Goal: Task Accomplishment & Management: Use online tool/utility

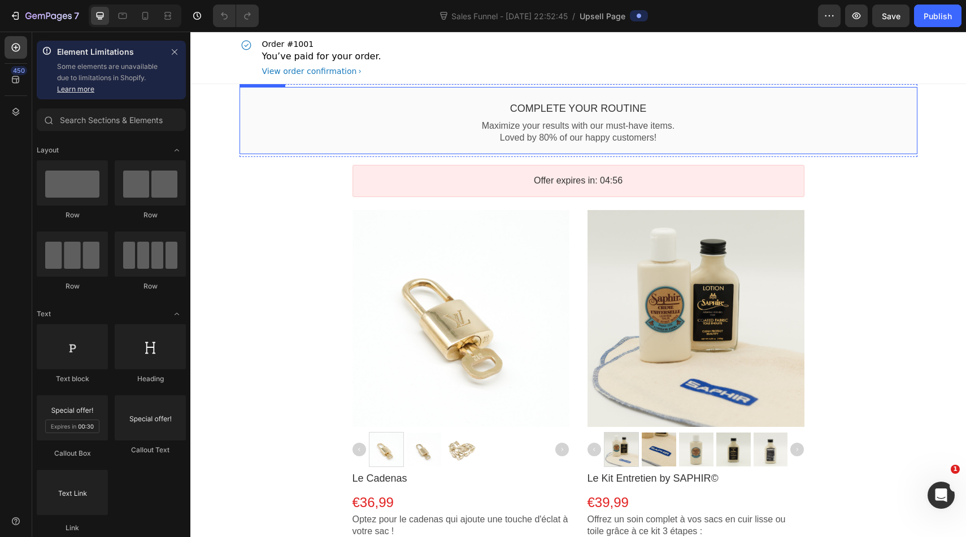
click at [518, 93] on div "Complete your routine Callout Text Maximize your results with our must-have ite…" at bounding box center [579, 120] width 678 height 67
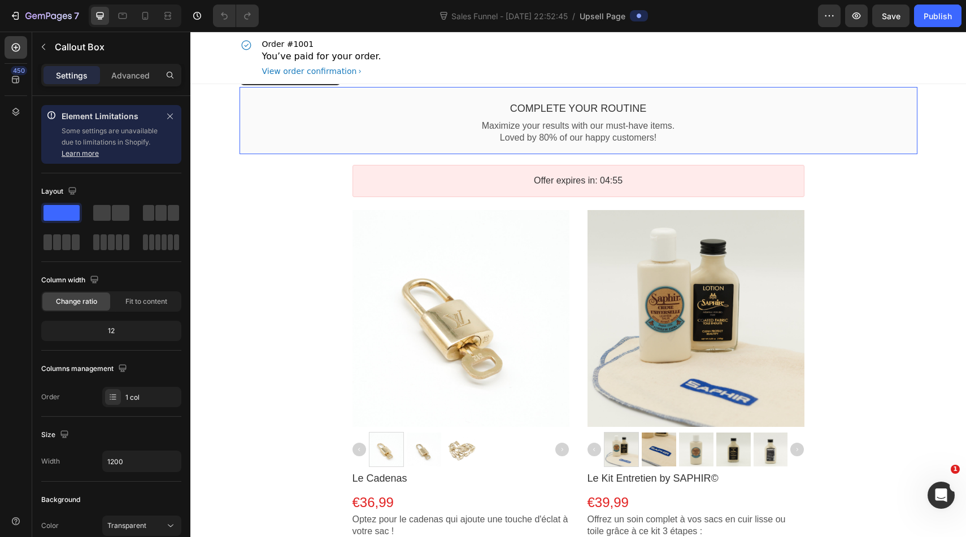
click at [420, 58] on div "Order #1001 You’ve paid for your order. View order confirmation" at bounding box center [579, 58] width 678 height 52
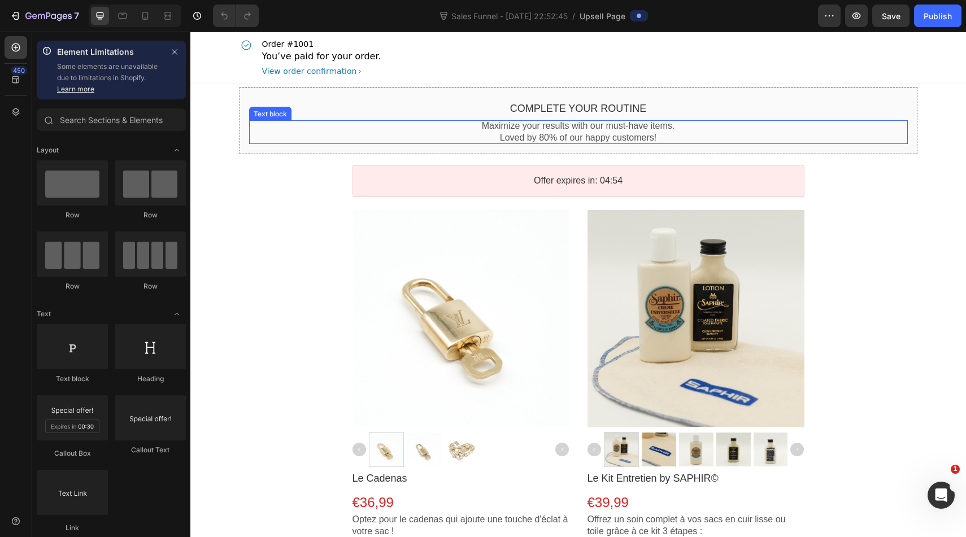
click at [310, 114] on div "Complete your routine" at bounding box center [578, 108] width 659 height 13
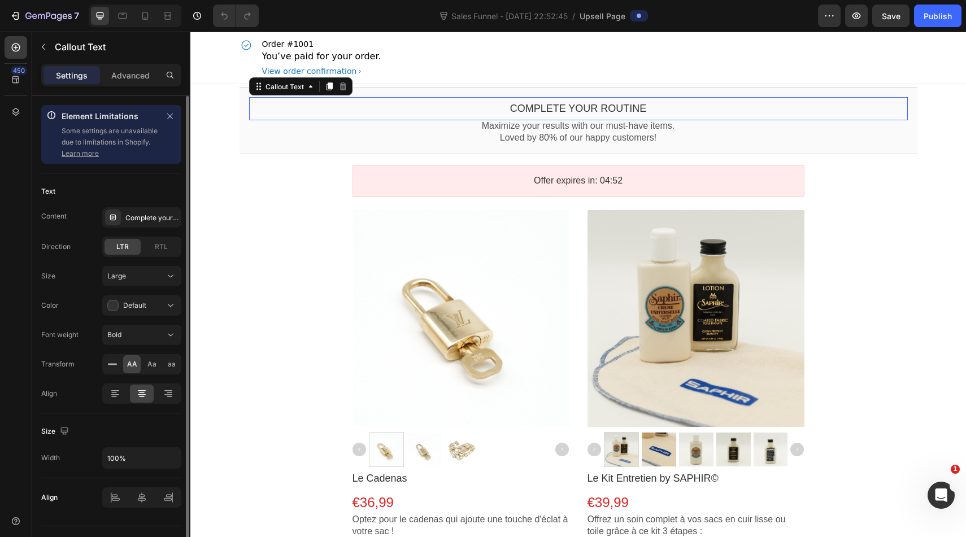
click at [90, 157] on link "Learn more" at bounding box center [80, 153] width 37 height 8
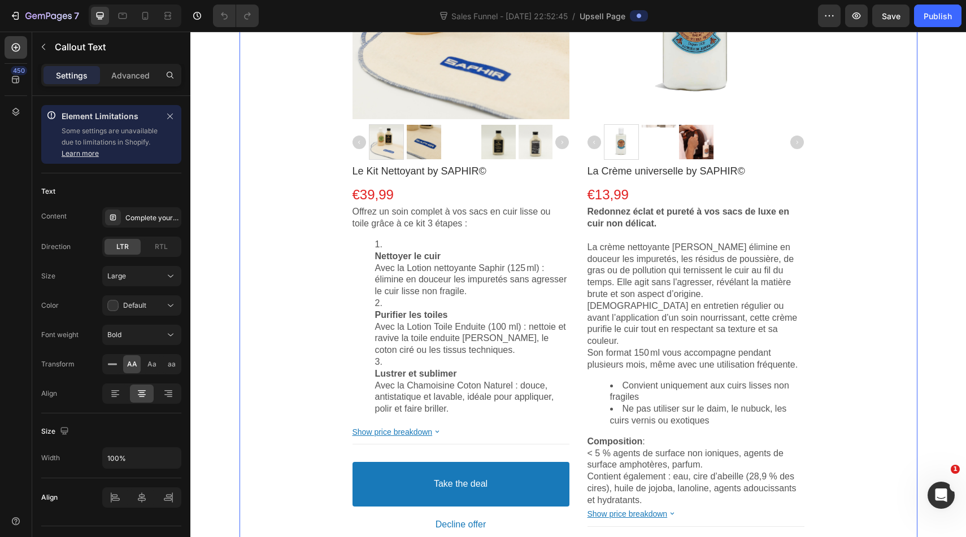
scroll to position [1186, 0]
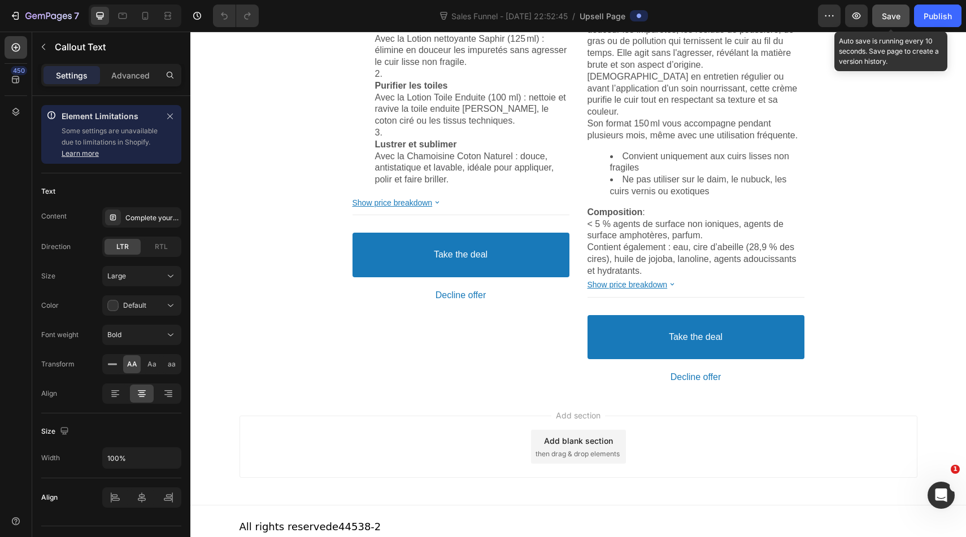
click at [895, 18] on span "Save" at bounding box center [891, 16] width 19 height 10
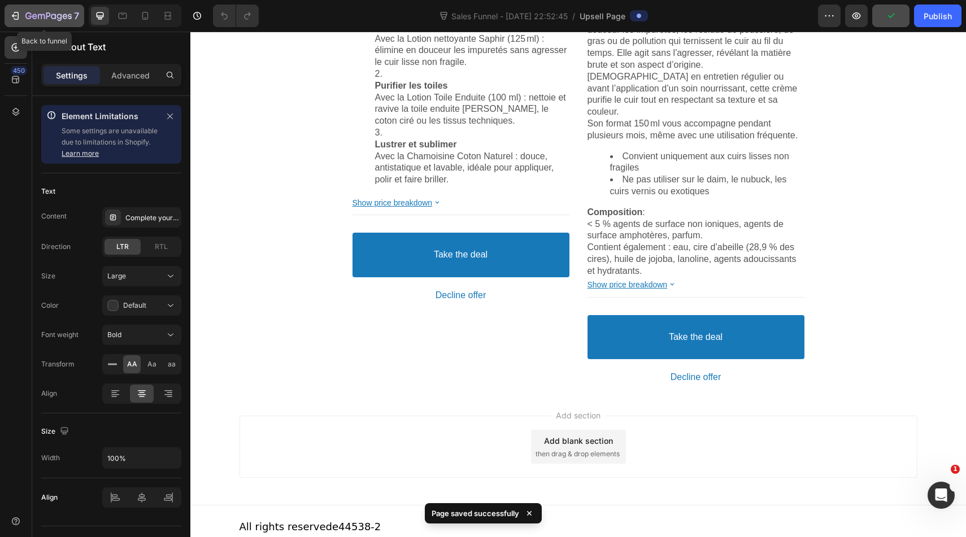
click at [15, 24] on button "7" at bounding box center [45, 16] width 80 height 23
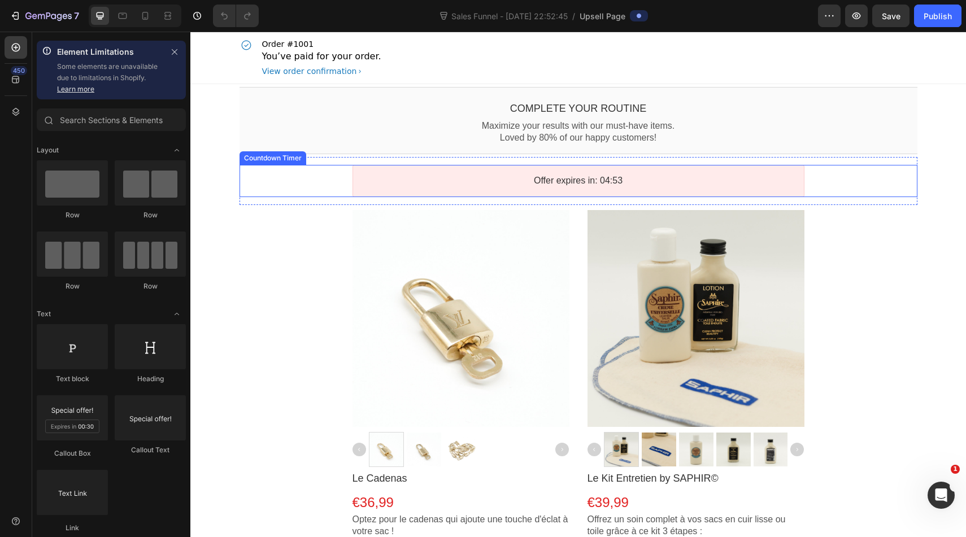
click at [493, 179] on div "Offer expires in: 04:53" at bounding box center [579, 181] width 432 height 12
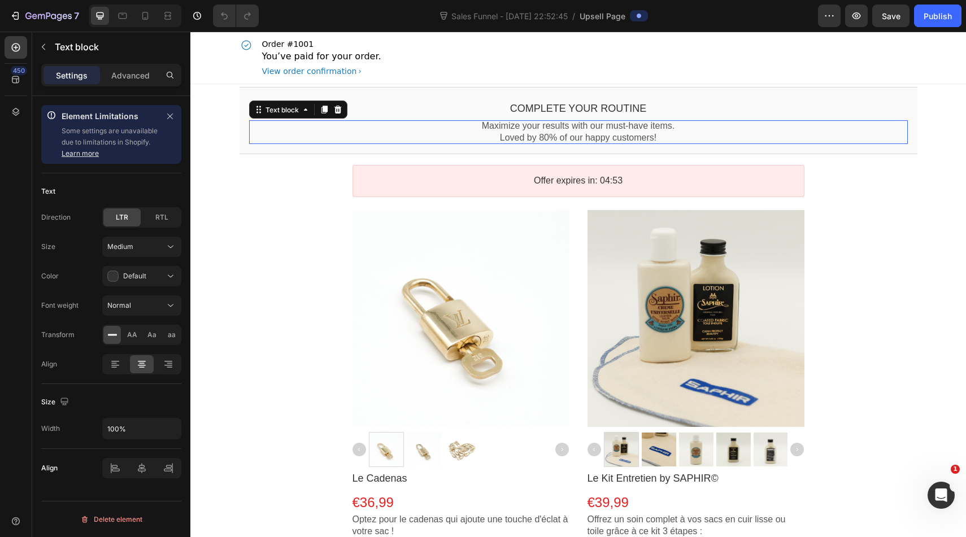
click at [479, 131] on p "Maximize your results with our must-have items." at bounding box center [578, 126] width 659 height 12
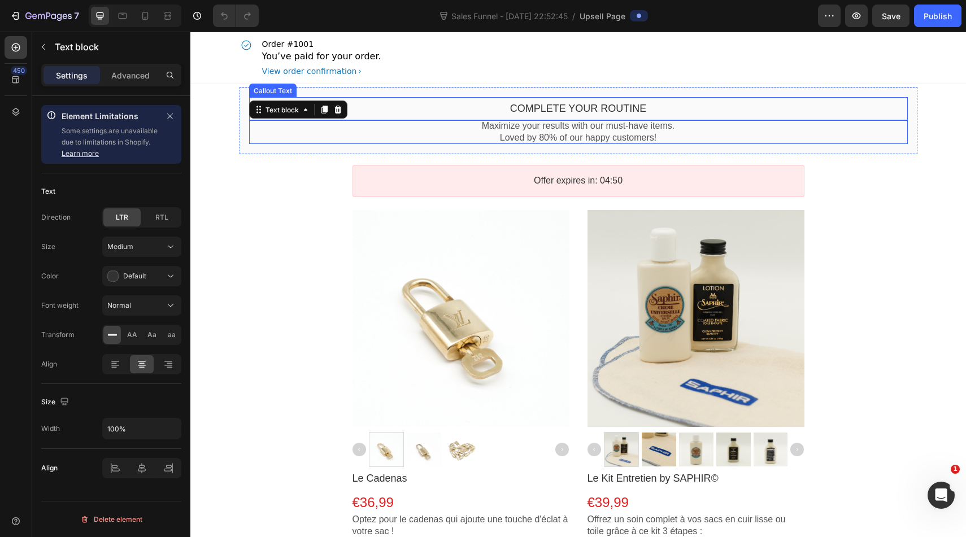
click at [485, 99] on div "Complete your routine Callout Text" at bounding box center [578, 108] width 659 height 23
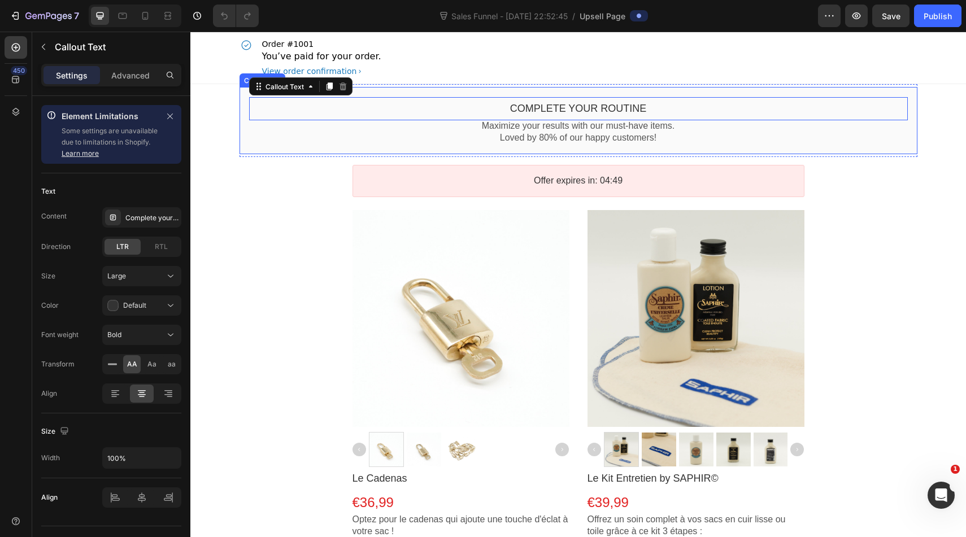
click at [434, 94] on div "Complete your routine Callout Text This element is required and can’t be delete…" at bounding box center [579, 120] width 678 height 67
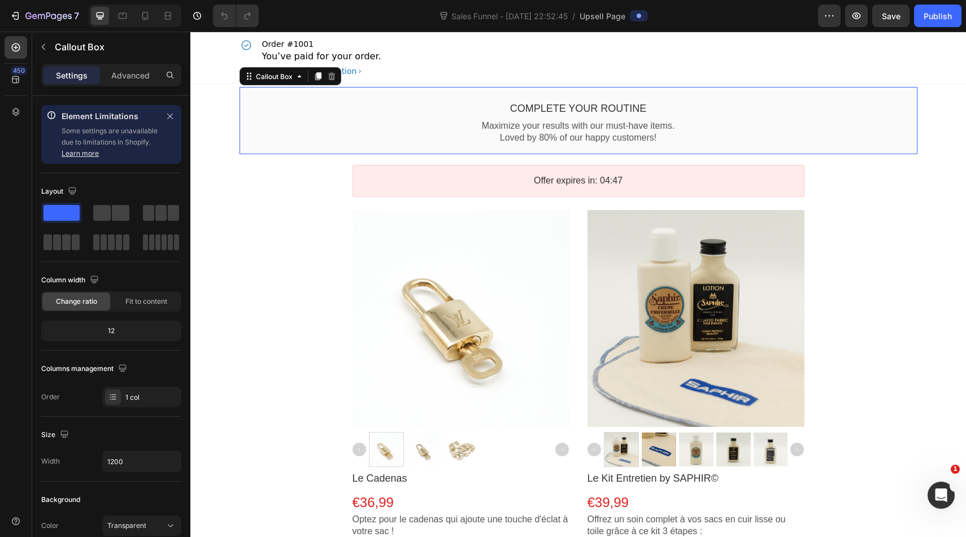
click at [397, 67] on div "Order #1001 You’ve paid for your order. View order confirmation" at bounding box center [579, 58] width 678 height 52
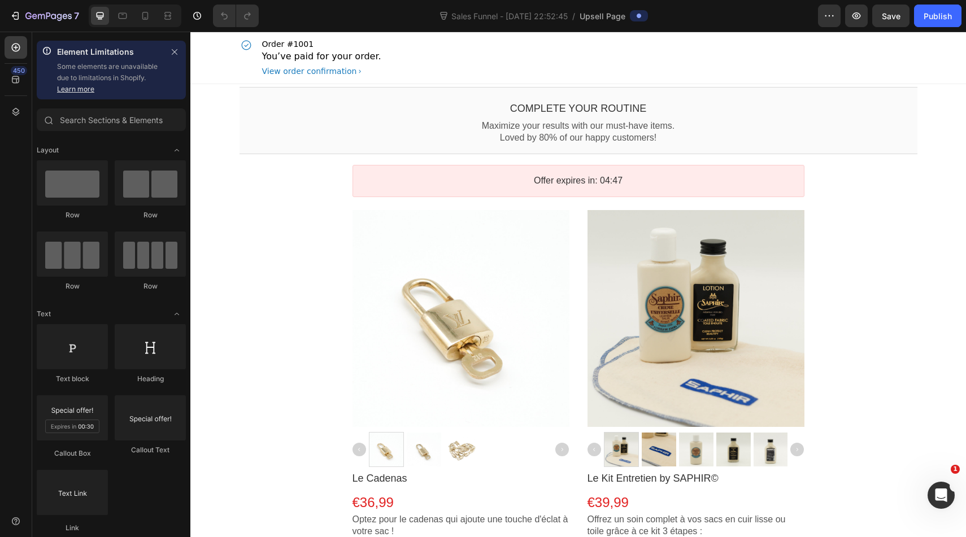
click at [416, 51] on div "Order #1001 You’ve paid for your order. View order confirmation" at bounding box center [579, 58] width 678 height 52
click at [234, 50] on div "Order #1001 You’ve paid for your order. View order confirmation" at bounding box center [578, 58] width 776 height 53
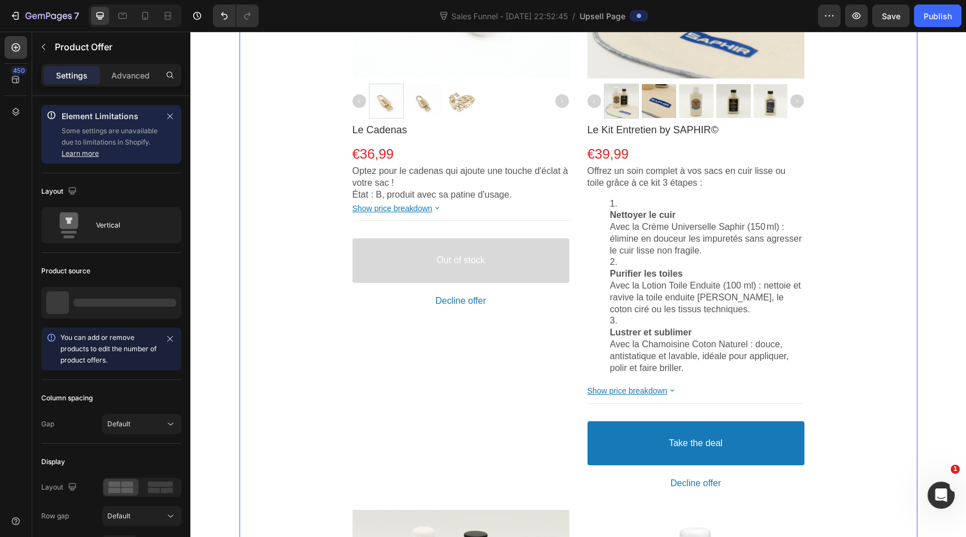
click at [322, 195] on div "Product Images Le Cadenas Product Title €36,99 Price Price Row Optez pour le ca…" at bounding box center [579, 544] width 678 height 1364
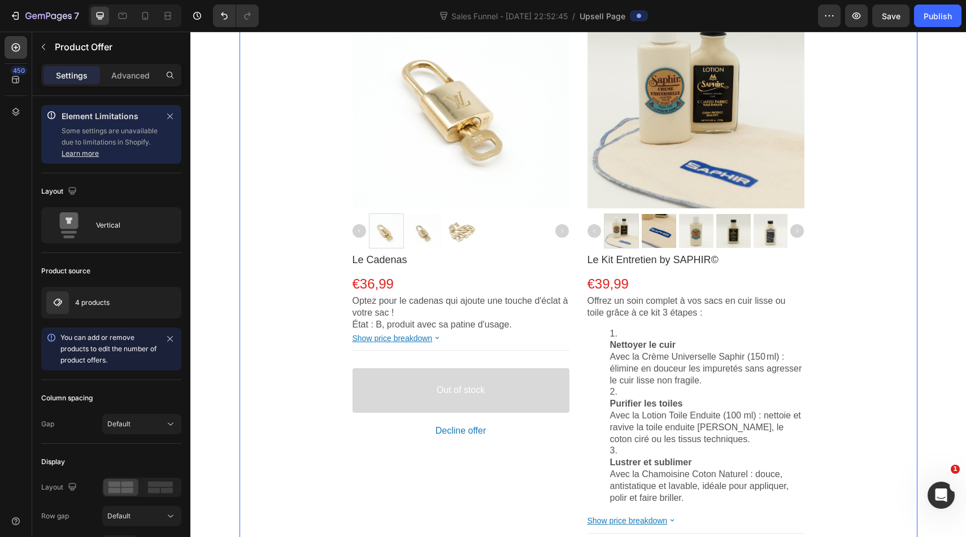
scroll to position [202, 0]
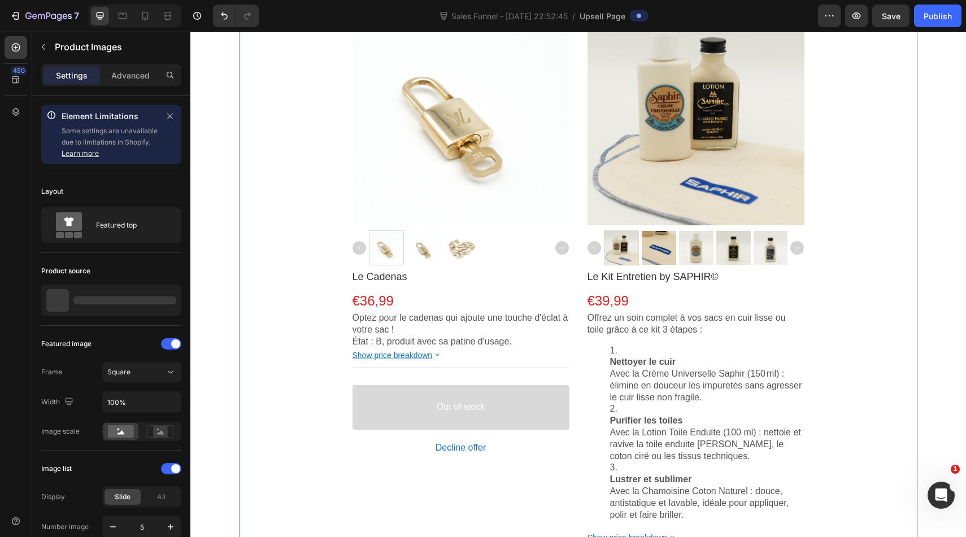
click at [354, 162] on div at bounding box center [461, 116] width 217 height 217
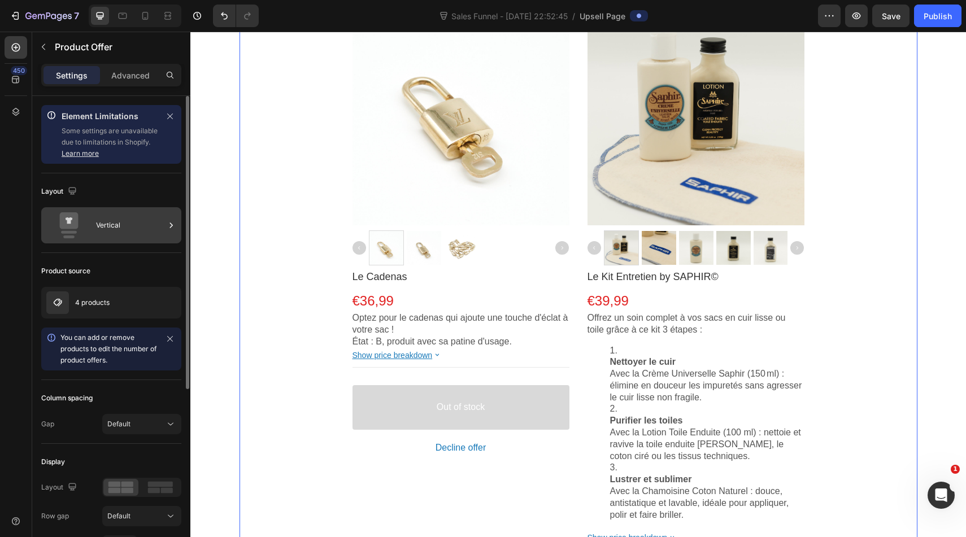
click at [94, 231] on div "Vertical" at bounding box center [111, 225] width 140 height 36
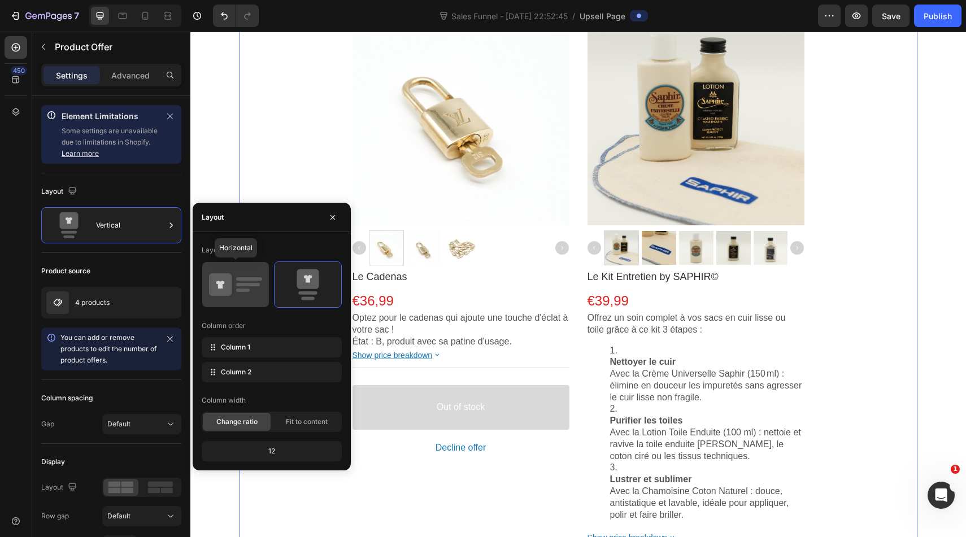
click at [250, 295] on icon at bounding box center [235, 285] width 53 height 32
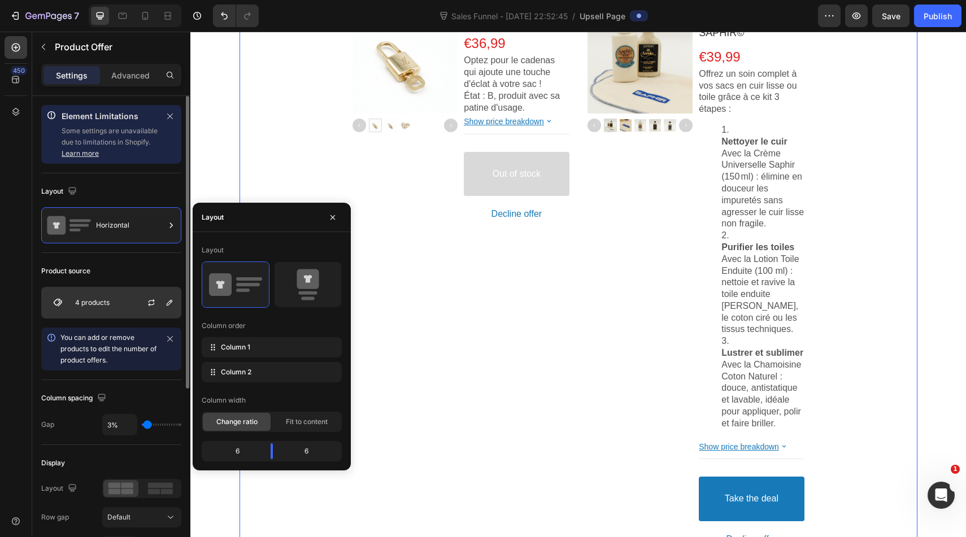
click at [85, 305] on p "4 products" at bounding box center [92, 303] width 34 height 8
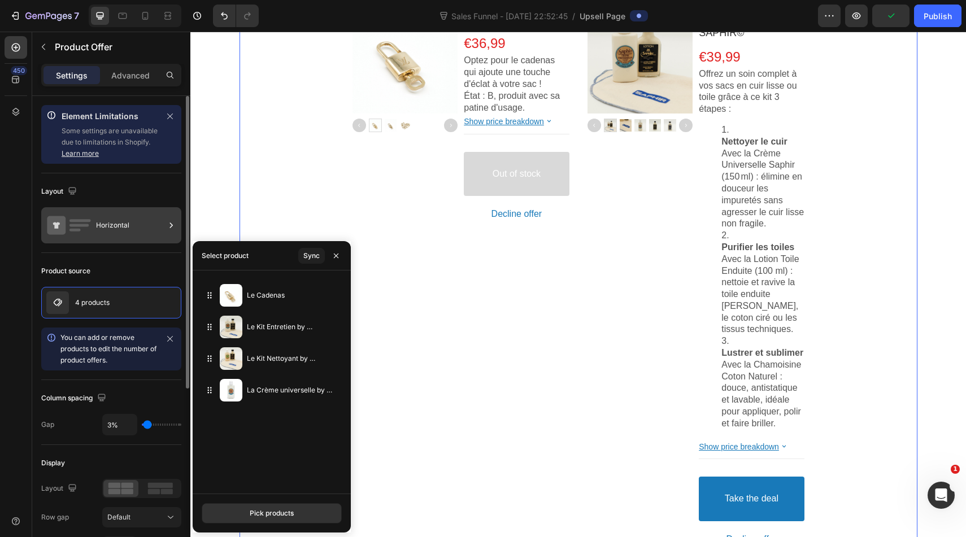
click at [115, 222] on div "Horizontal" at bounding box center [130, 225] width 69 height 26
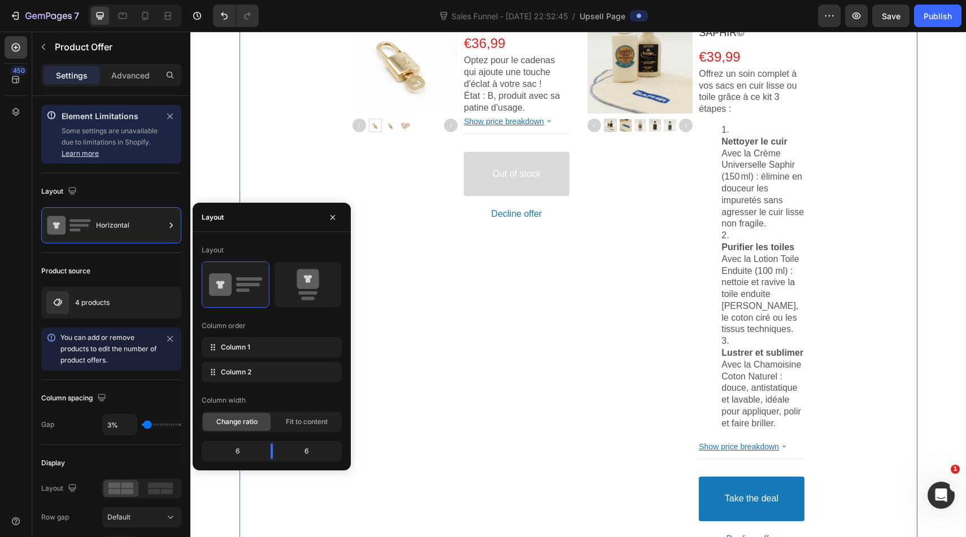
click at [285, 412] on div "Change ratio Fit to content" at bounding box center [272, 422] width 140 height 20
click at [294, 431] on div "Fit to content" at bounding box center [307, 422] width 68 height 18
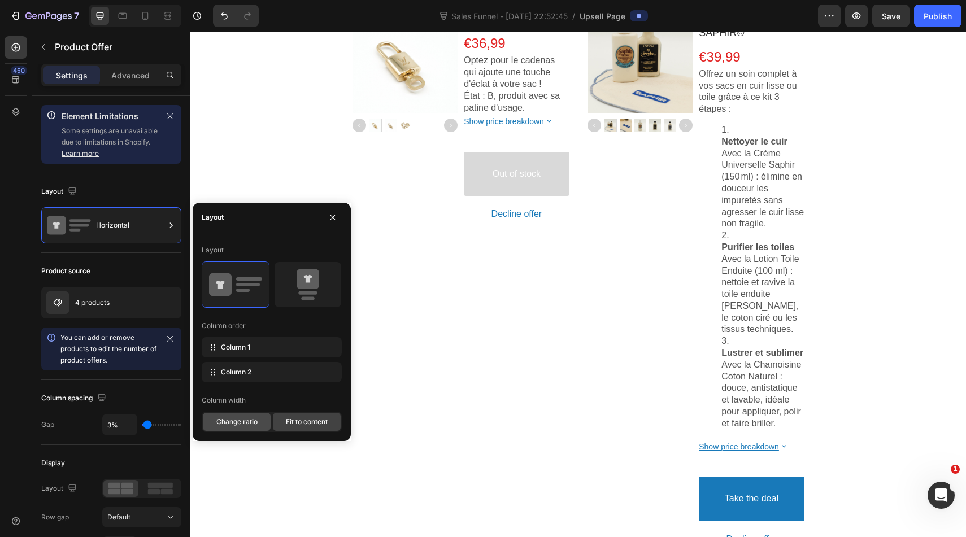
click at [231, 419] on span "Change ratio" at bounding box center [236, 422] width 41 height 10
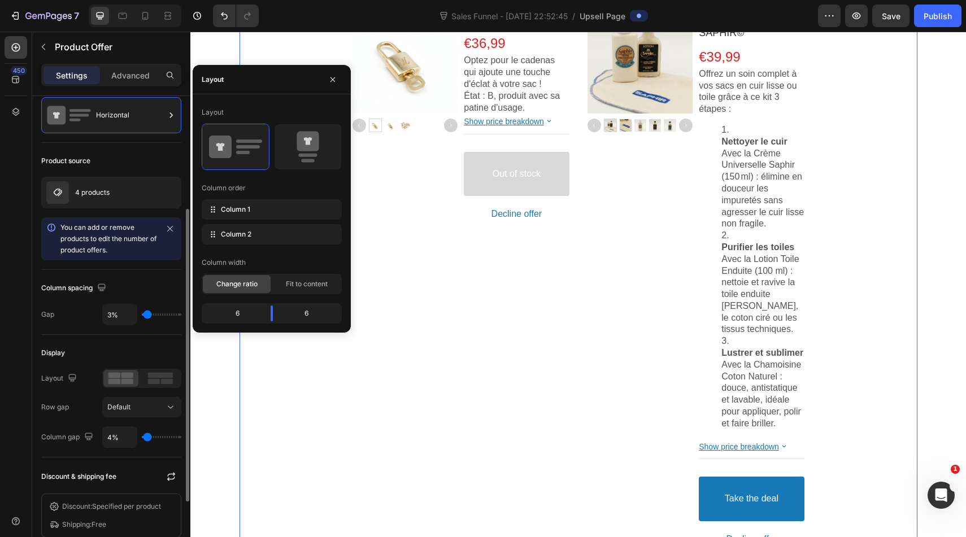
scroll to position [144, 0]
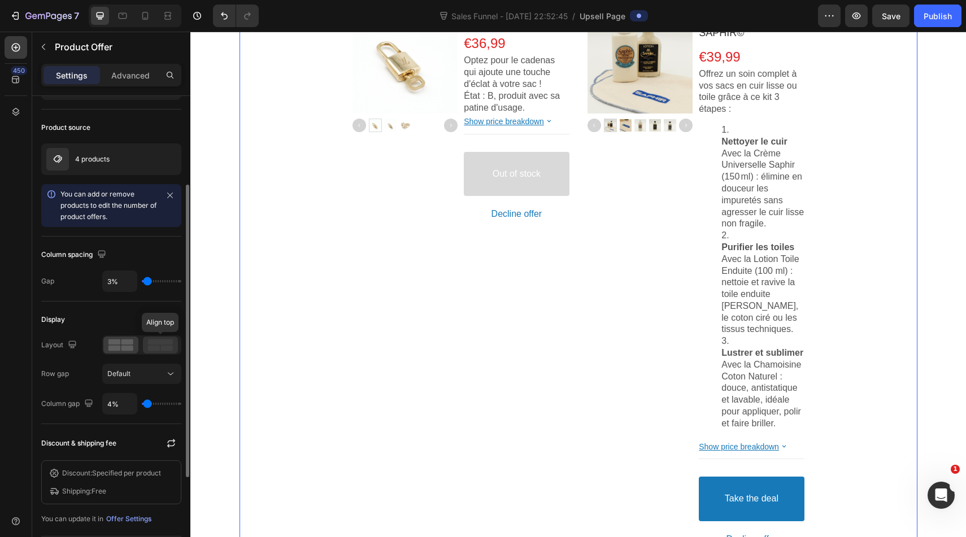
click at [155, 345] on icon at bounding box center [160, 345] width 26 height 12
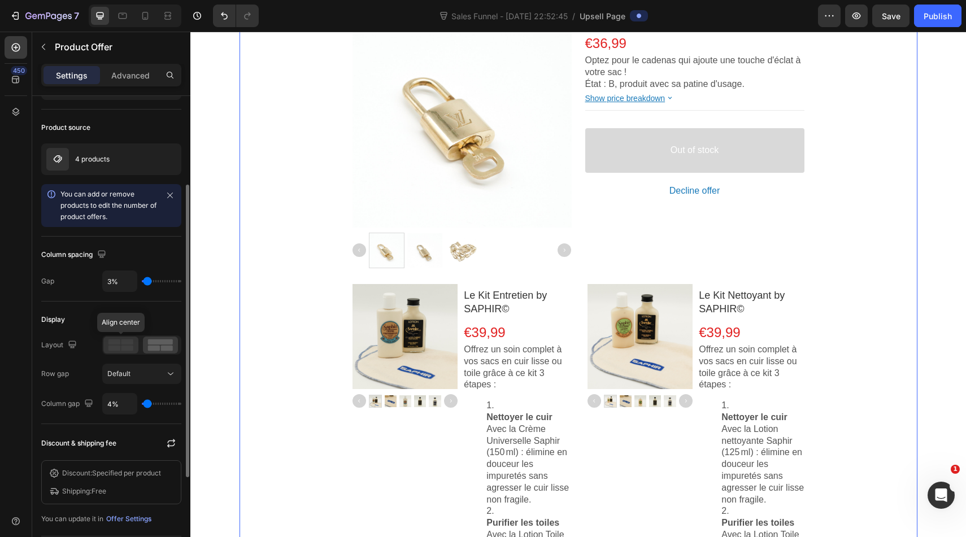
click at [120, 344] on rect at bounding box center [115, 343] width 12 height 6
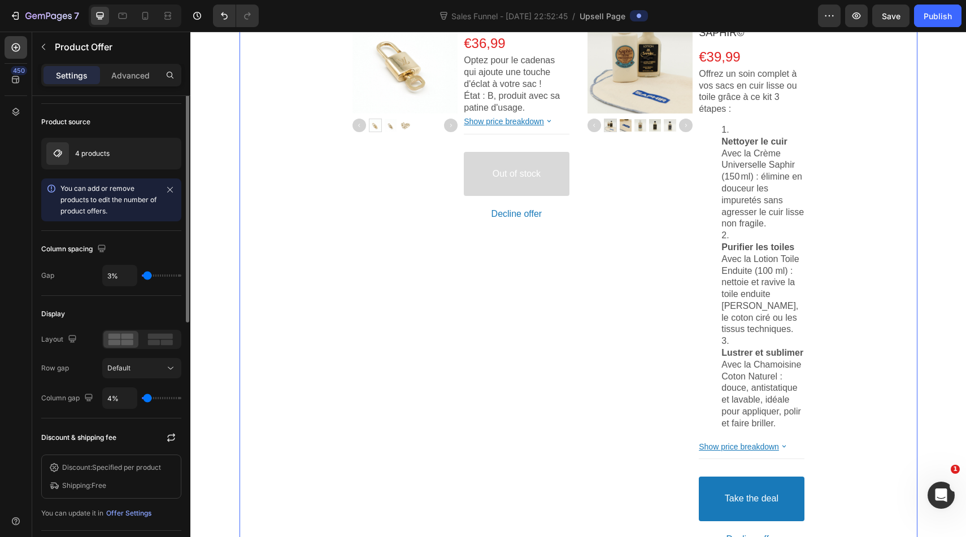
scroll to position [0, 0]
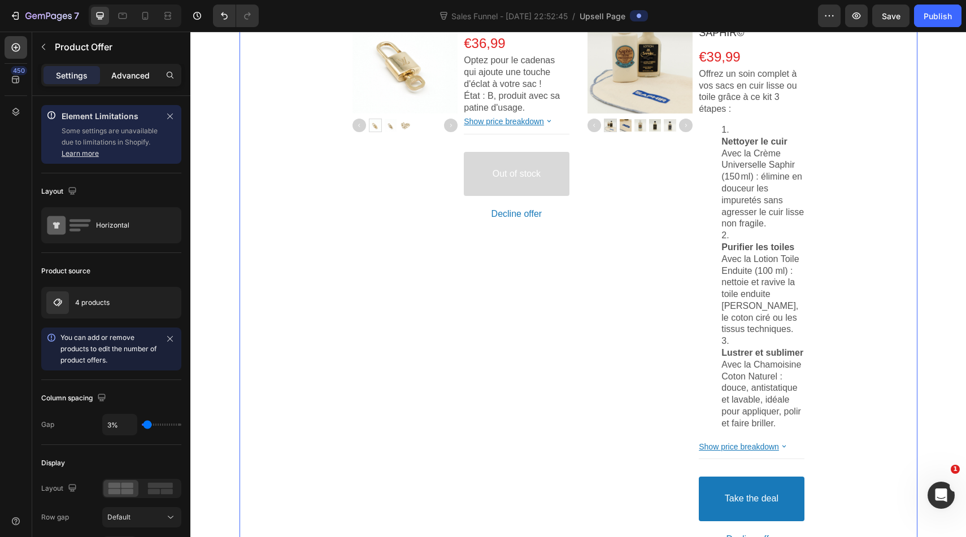
click at [109, 75] on div "Advanced" at bounding box center [130, 75] width 57 height 18
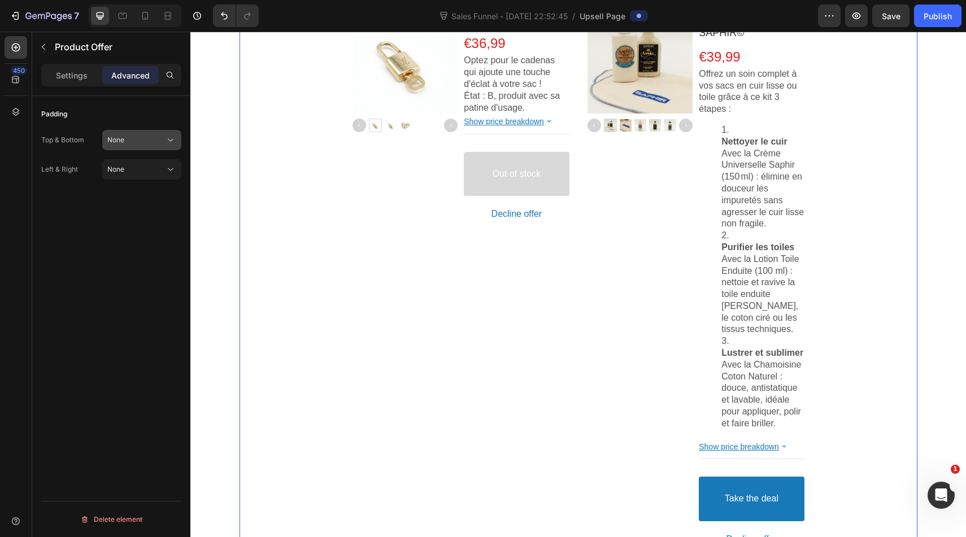
click at [145, 140] on div "None" at bounding box center [136, 140] width 58 height 10
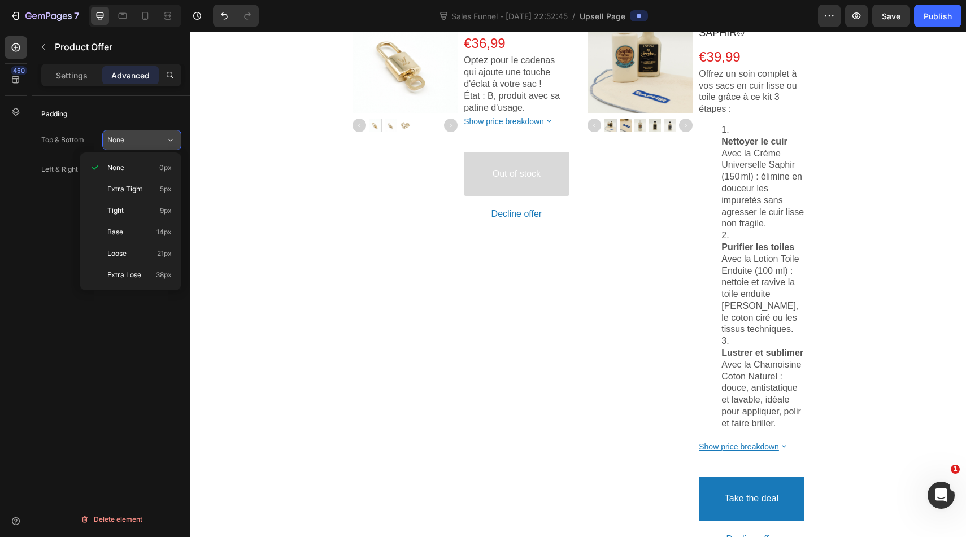
click at [145, 140] on div "None" at bounding box center [136, 140] width 58 height 10
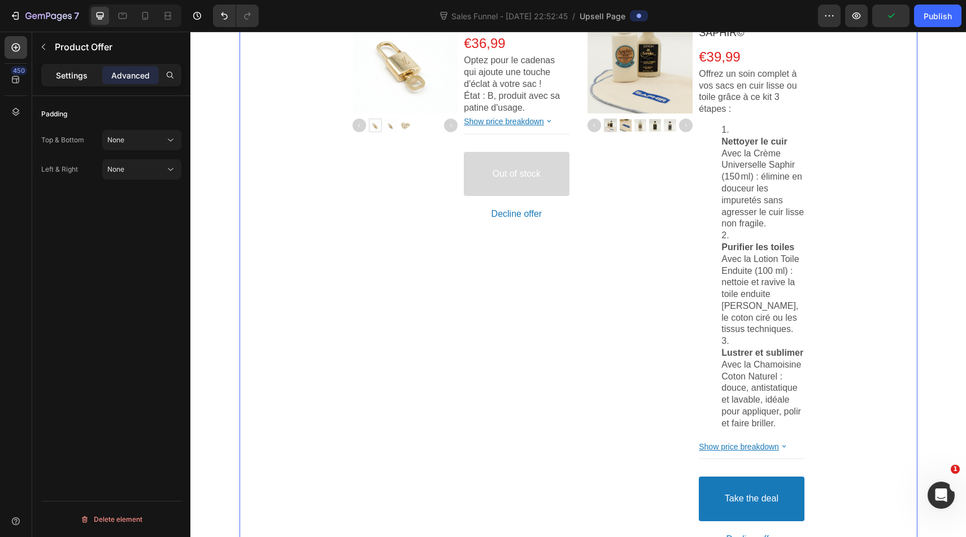
click at [56, 75] on p "Settings" at bounding box center [72, 76] width 32 height 12
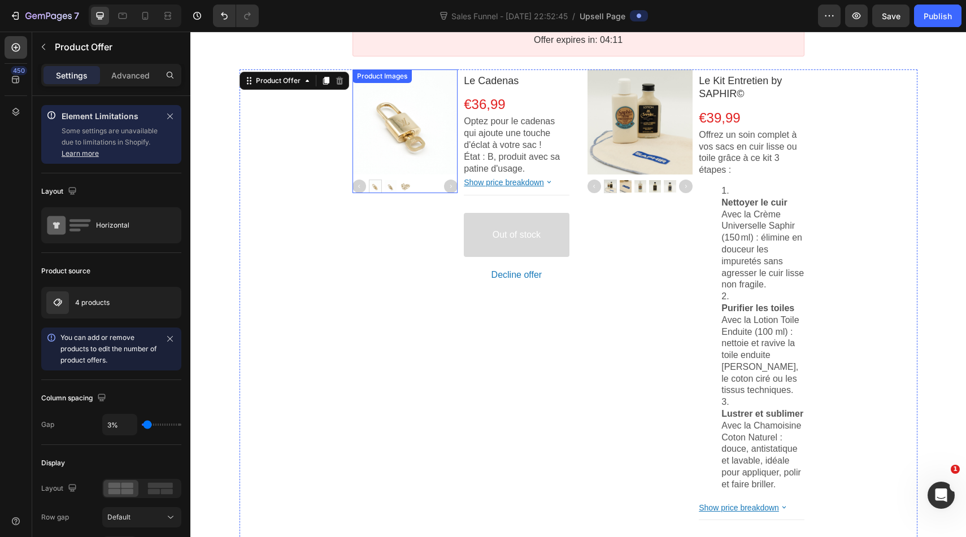
scroll to position [46, 0]
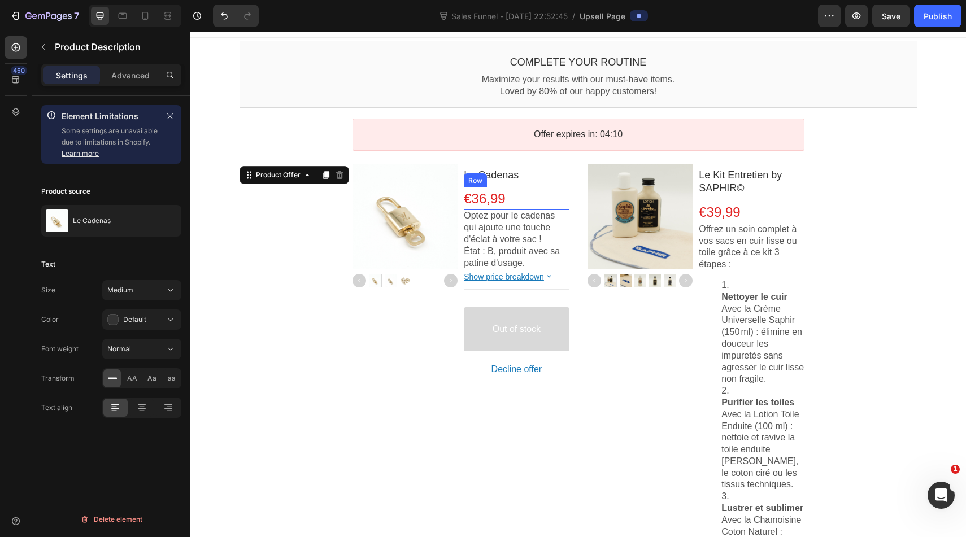
click at [524, 218] on p "Optez pour le cadenas qui ajoute une touche d'éclat à votre sac !" at bounding box center [516, 227] width 105 height 35
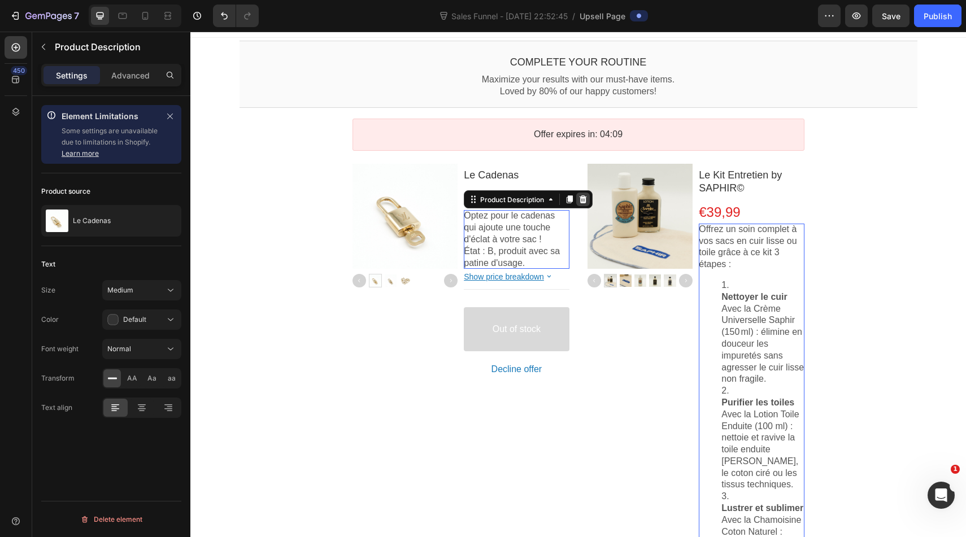
click at [589, 197] on div at bounding box center [583, 200] width 14 height 14
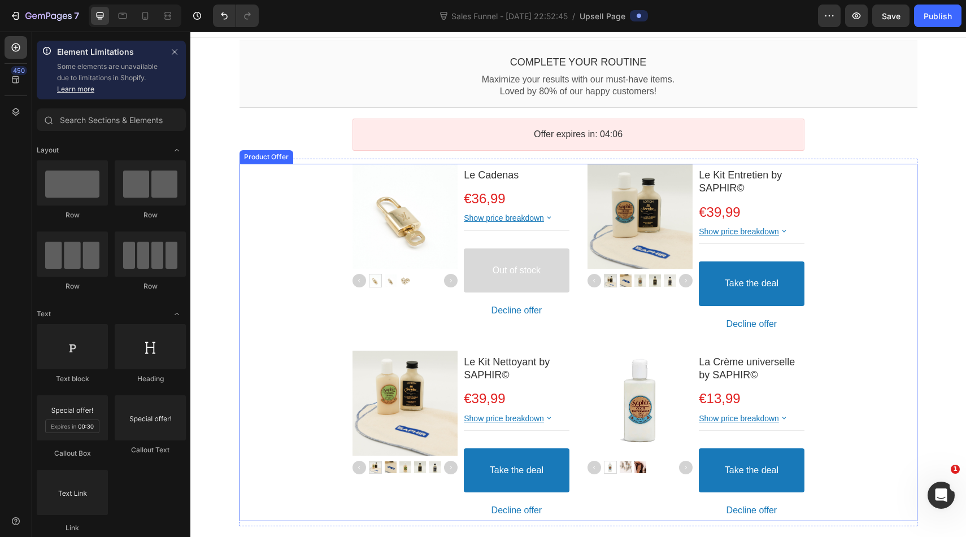
click at [319, 239] on div "Product Images Le Cadenas Product Title €36,99 Price Price Row Show price break…" at bounding box center [579, 343] width 678 height 358
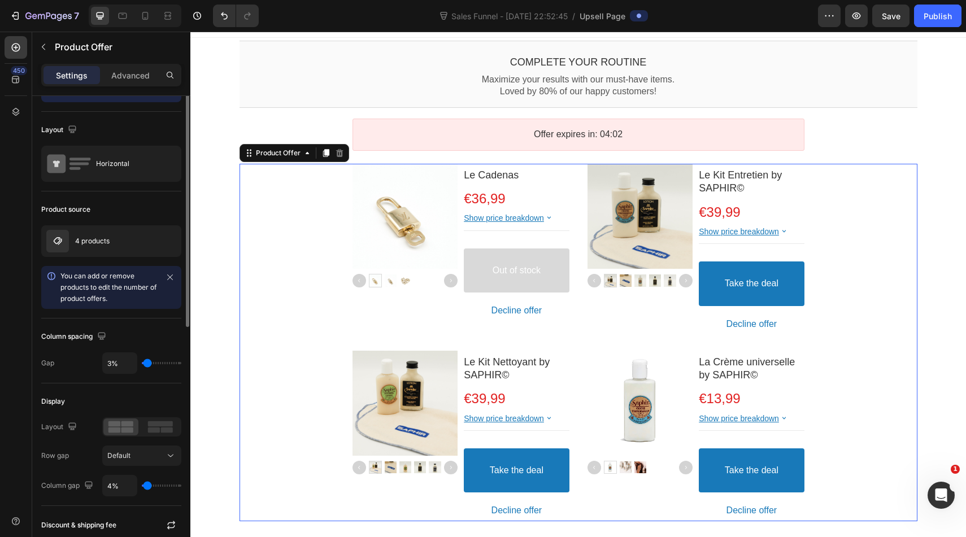
scroll to position [0, 0]
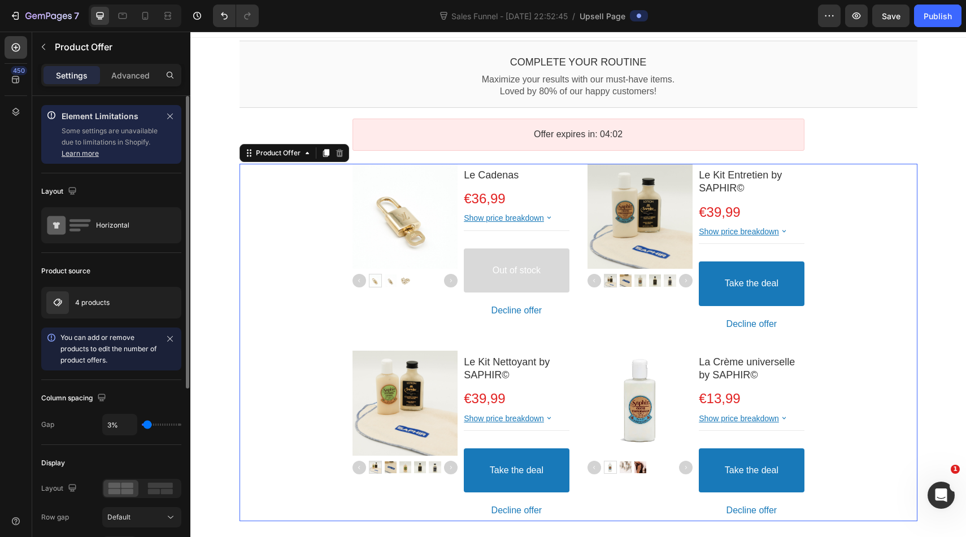
click at [120, 88] on div "Settings Advanced" at bounding box center [111, 80] width 158 height 32
click at [132, 71] on p "Advanced" at bounding box center [130, 76] width 38 height 12
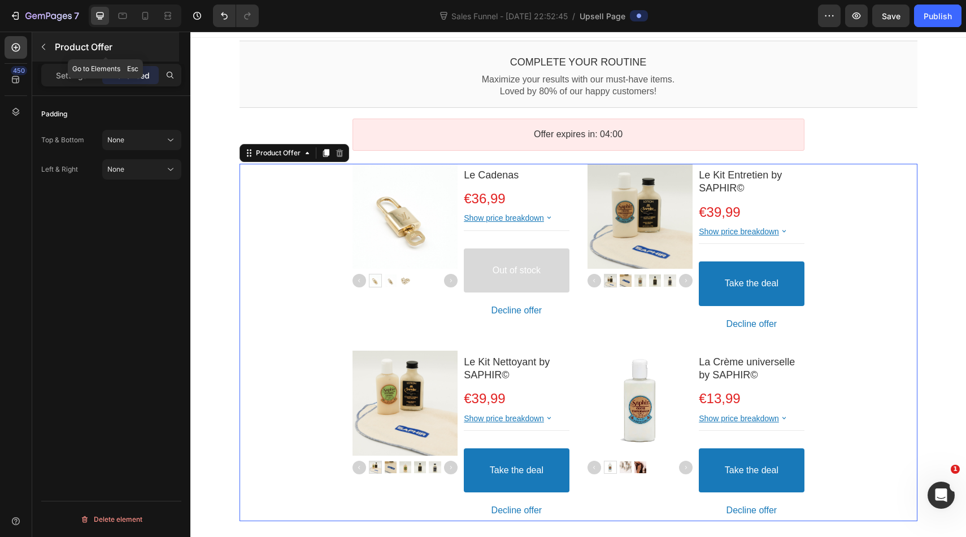
click at [41, 56] on div "Product Offer" at bounding box center [105, 46] width 147 height 29
click at [262, 236] on div "Product Images Le Cadenas Product Title €36,99 Price Price Row Show price break…" at bounding box center [579, 343] width 678 height 358
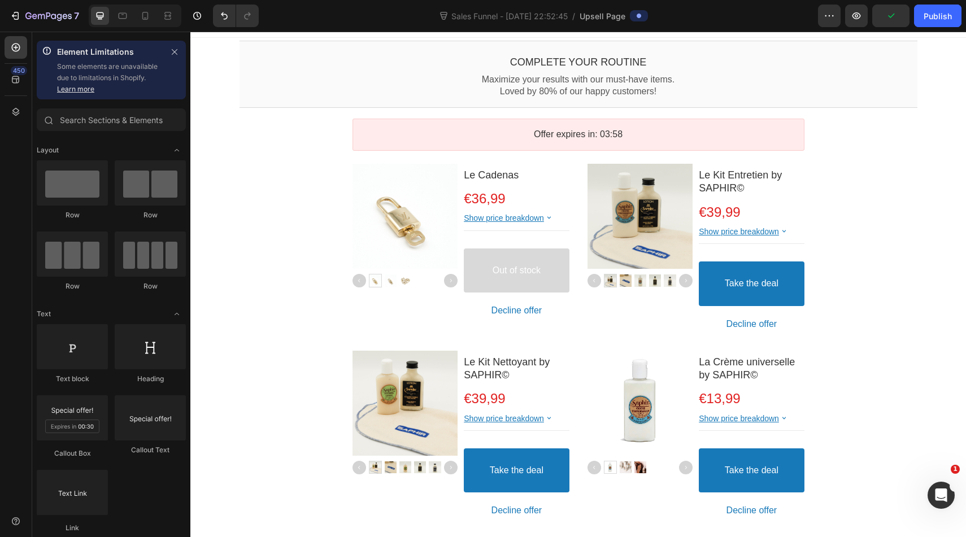
click at [236, 145] on section "Offer expires in: 03:58 Countdown Timer Section 2" at bounding box center [579, 135] width 696 height 48
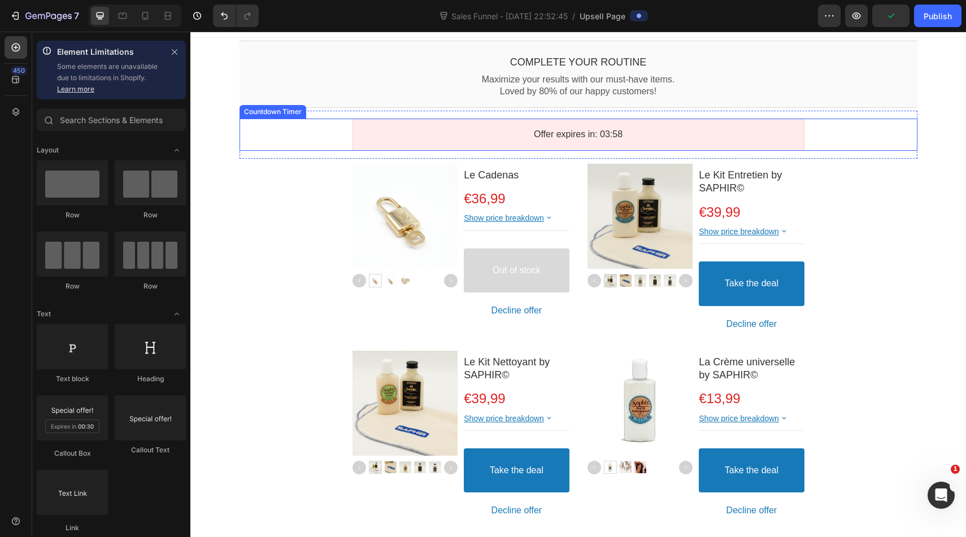
click at [261, 134] on div "Offer expires in: 03:58" at bounding box center [579, 135] width 678 height 32
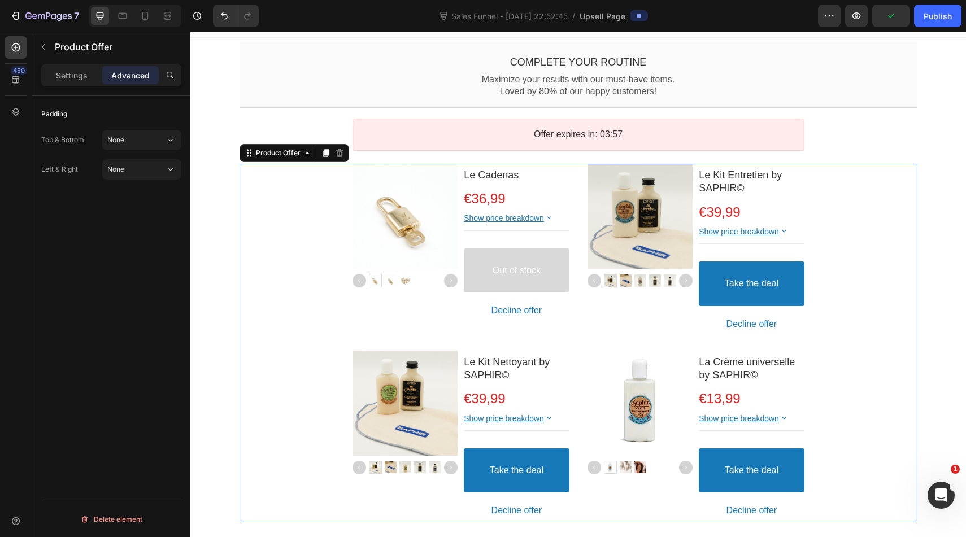
click at [244, 182] on div "Product Images Le Cadenas Product Title €36,99 Price Price Row Show price break…" at bounding box center [579, 343] width 678 height 358
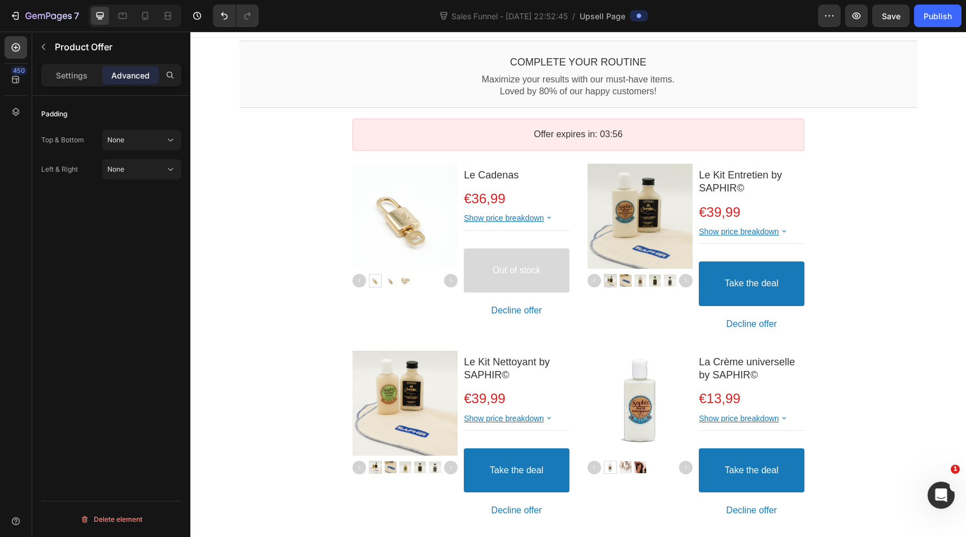
click at [223, 190] on div "Complete your routine Callout Text Maximize your results with our must-have ite…" at bounding box center [578, 282] width 776 height 489
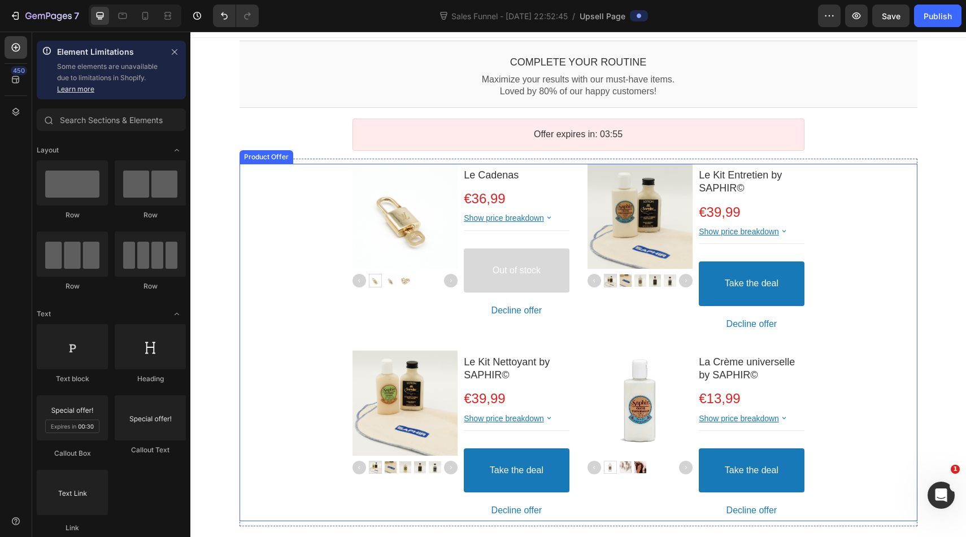
click at [305, 187] on div "Product Images Le Cadenas Product Title €36,99 Price Price Row Show price break…" at bounding box center [579, 343] width 678 height 358
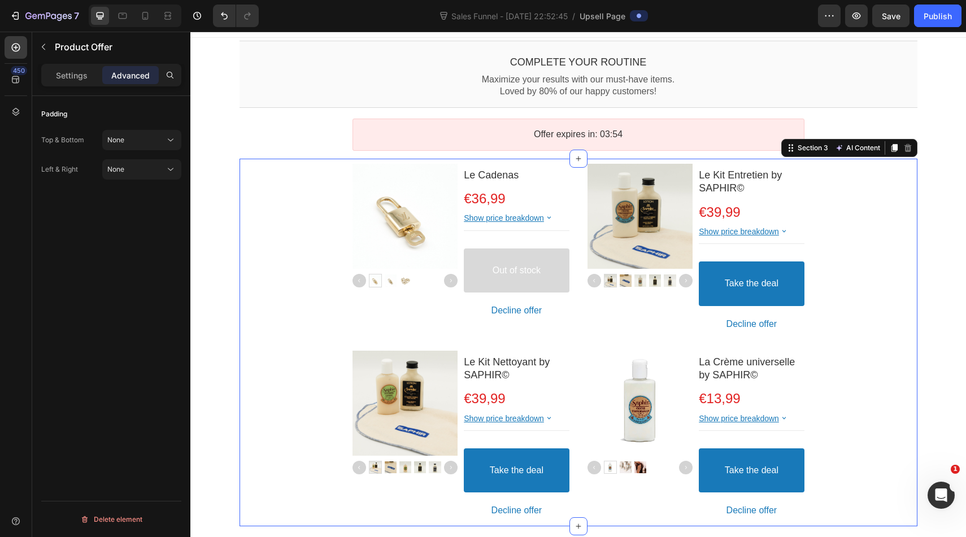
click at [357, 160] on div "Product Images Le Cadenas Product Title €36,99 Price Price Row Show price break…" at bounding box center [579, 343] width 678 height 368
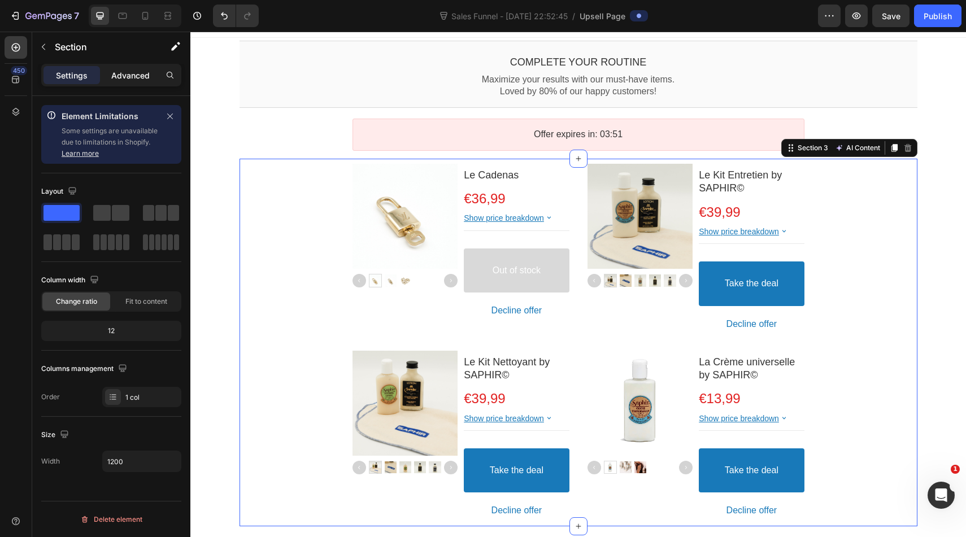
click at [125, 70] on p "Advanced" at bounding box center [130, 76] width 38 height 12
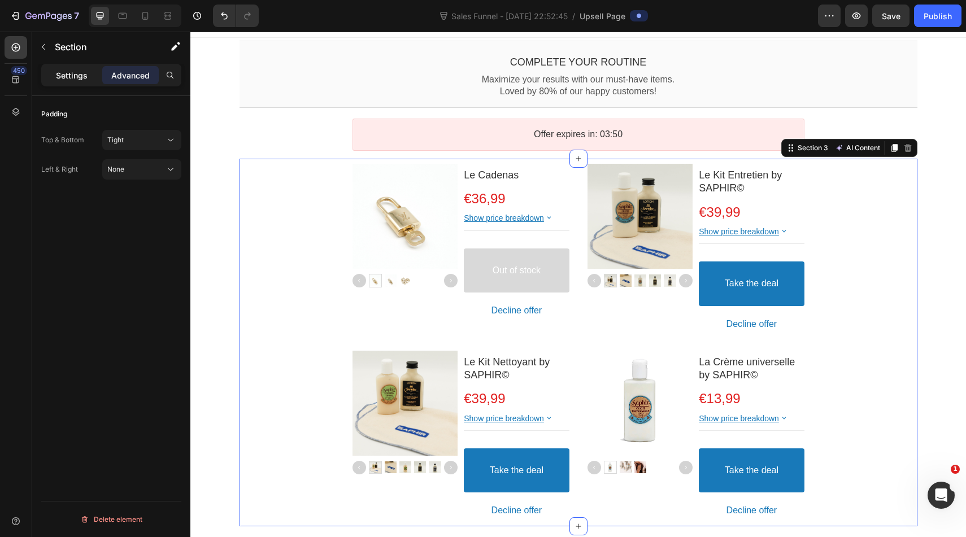
click at [84, 81] on p "Settings" at bounding box center [72, 76] width 32 height 12
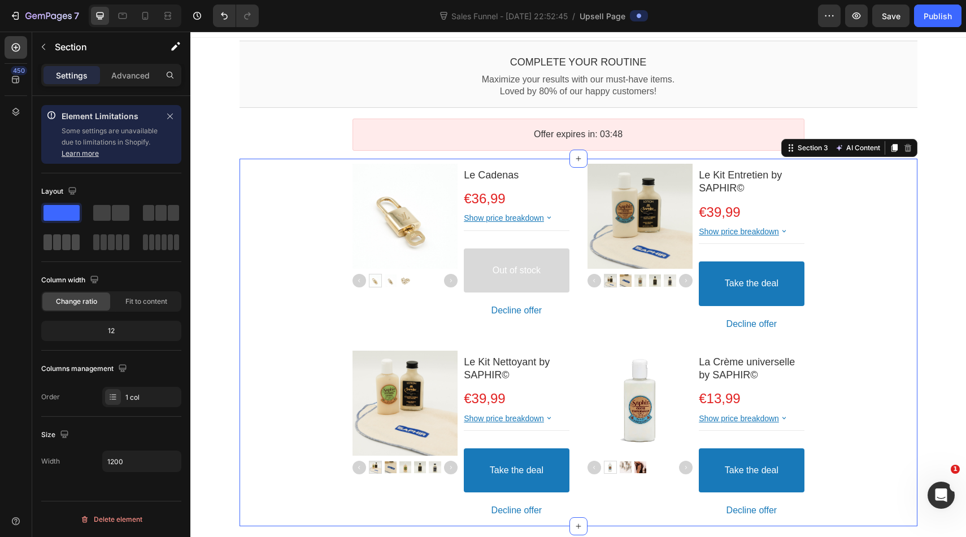
click at [72, 249] on span at bounding box center [76, 243] width 8 height 16
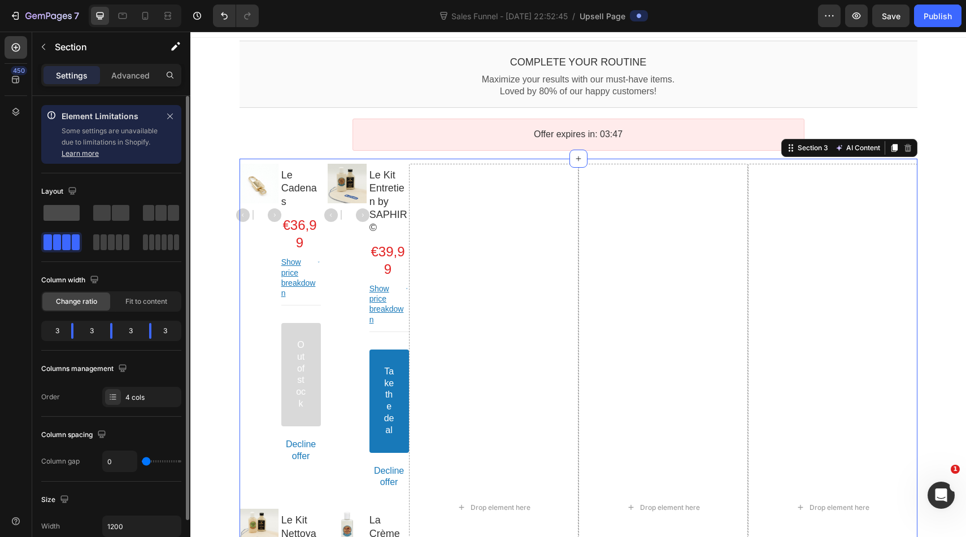
click at [73, 219] on span at bounding box center [62, 213] width 36 height 16
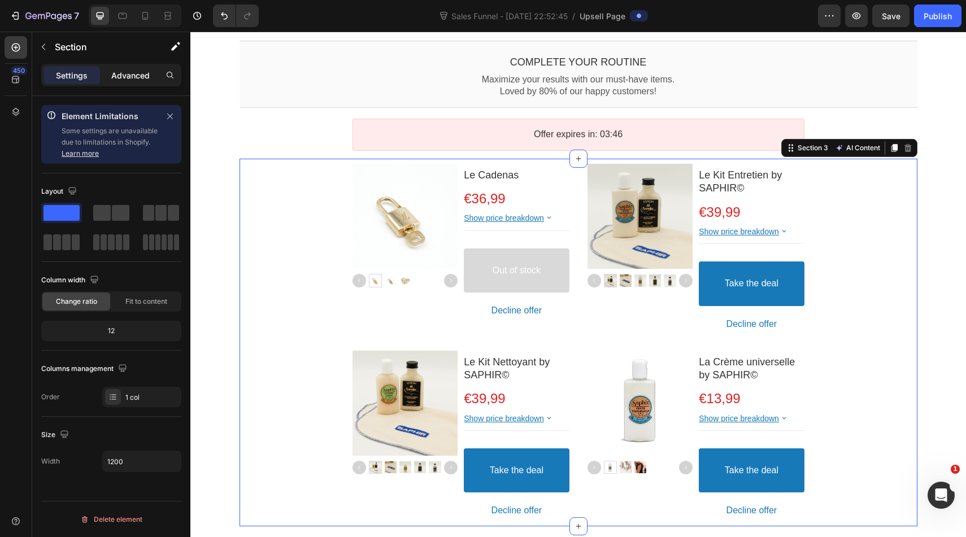
click at [128, 77] on p "Advanced" at bounding box center [130, 76] width 38 height 12
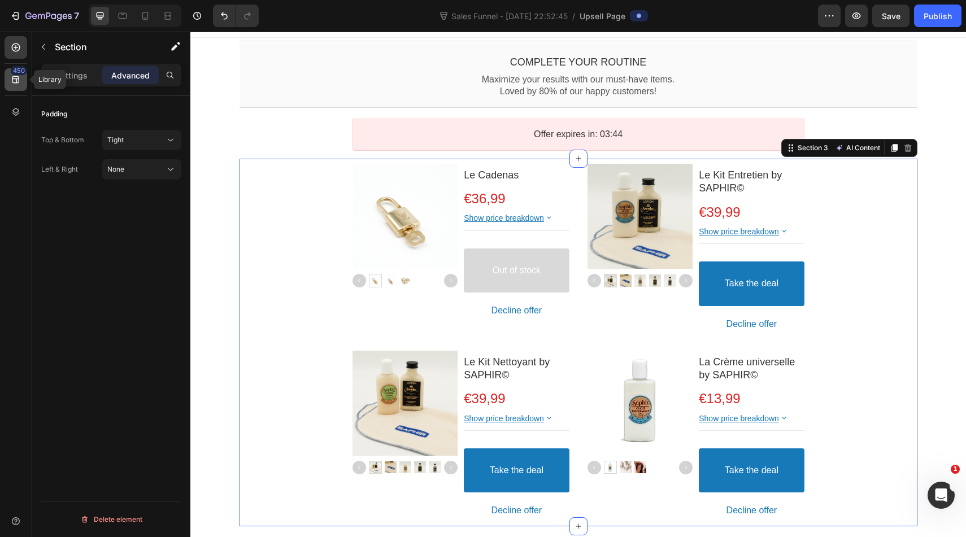
click at [10, 77] on icon at bounding box center [15, 79] width 11 height 11
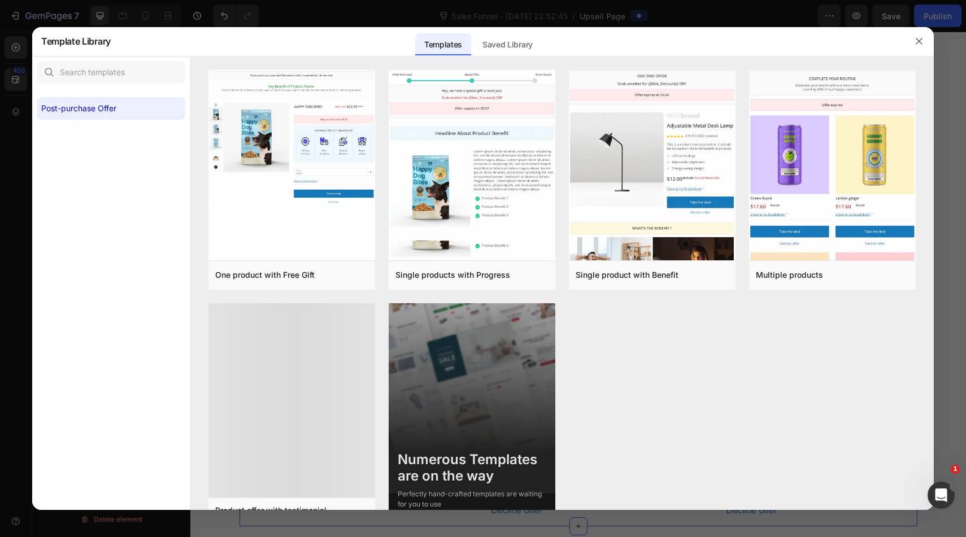
click at [18, 110] on div at bounding box center [483, 268] width 966 height 537
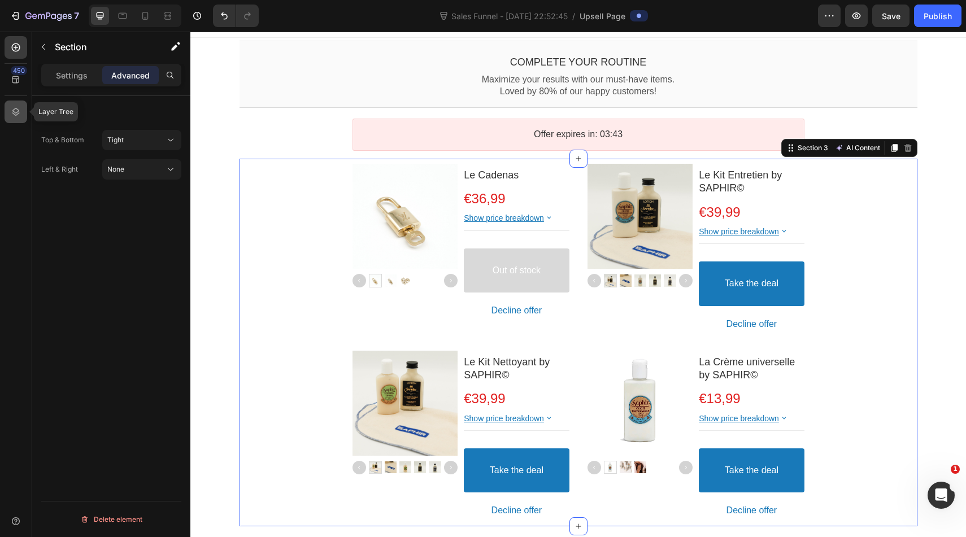
click at [18, 111] on icon at bounding box center [15, 112] width 7 height 8
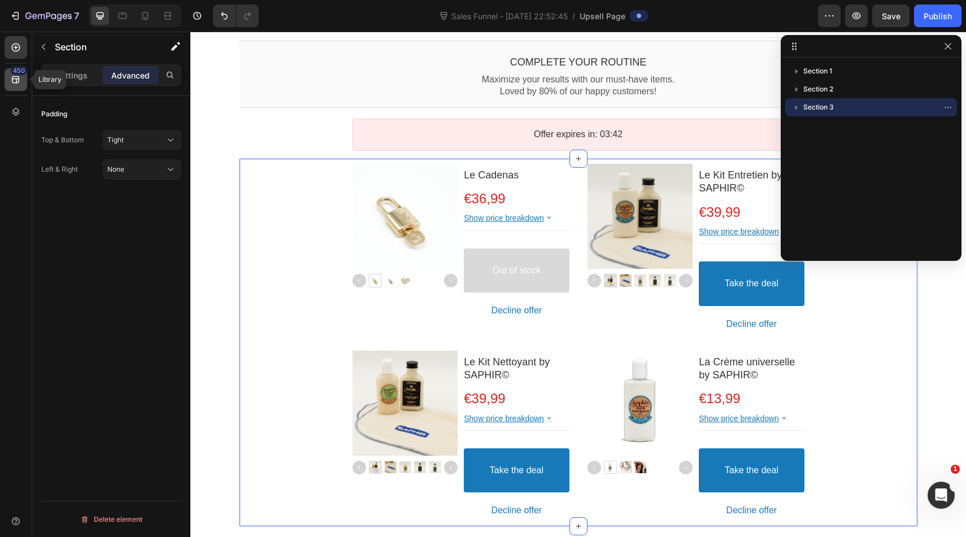
click at [20, 78] on icon at bounding box center [15, 79] width 11 height 11
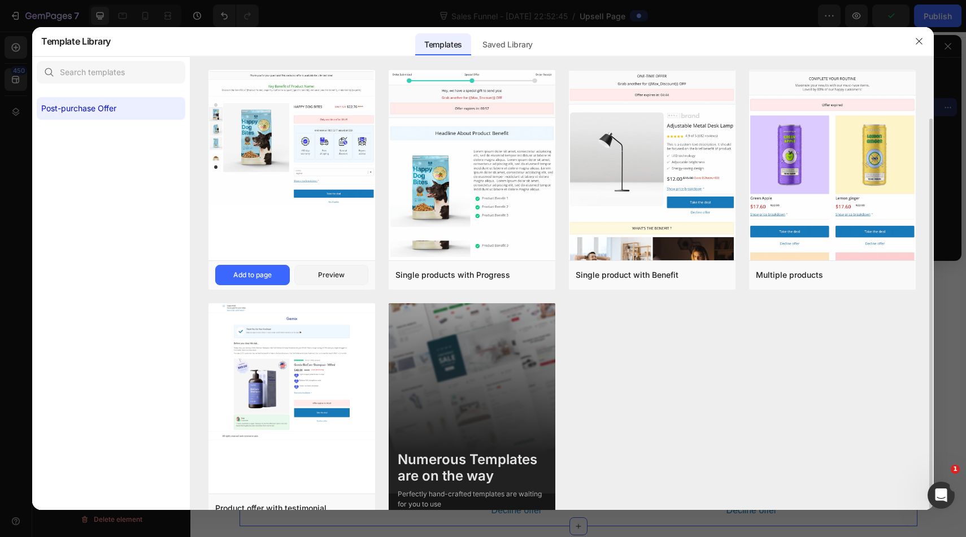
scroll to position [26, 0]
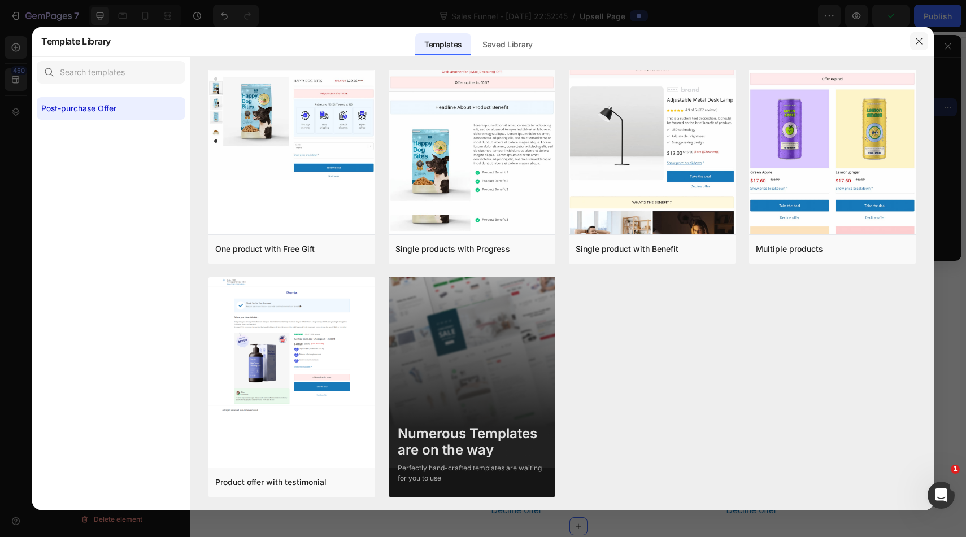
click at [917, 41] on icon "button" at bounding box center [919, 41] width 9 height 9
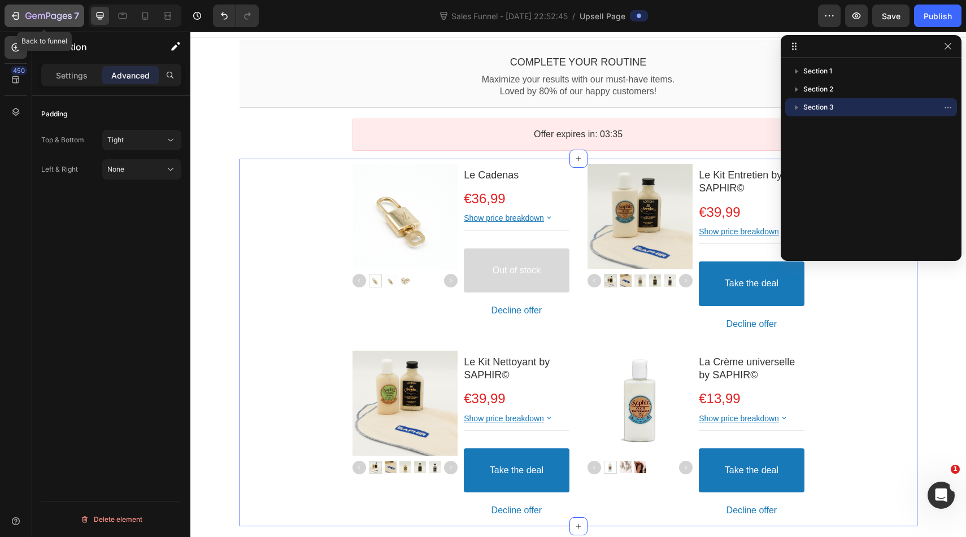
click at [16, 20] on icon "button" at bounding box center [15, 15] width 11 height 11
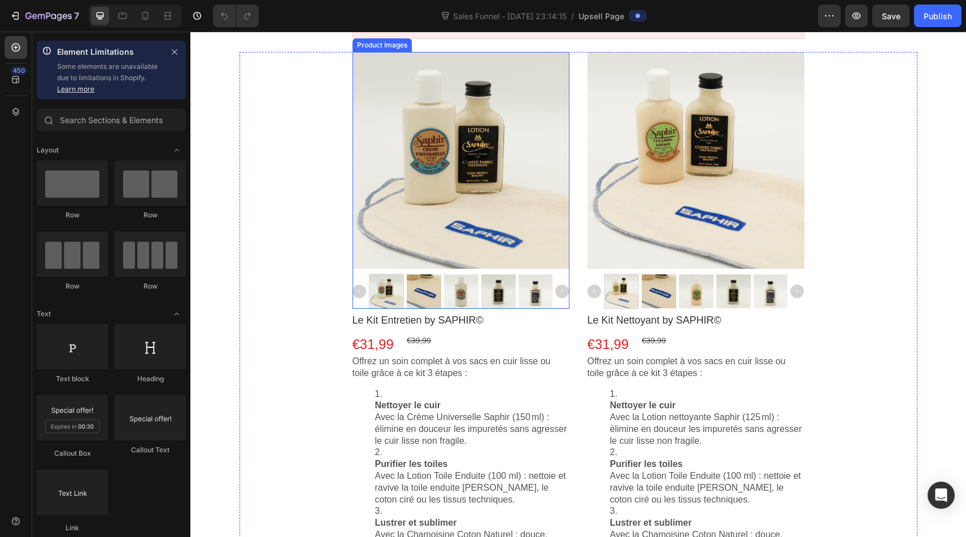
scroll to position [165, 0]
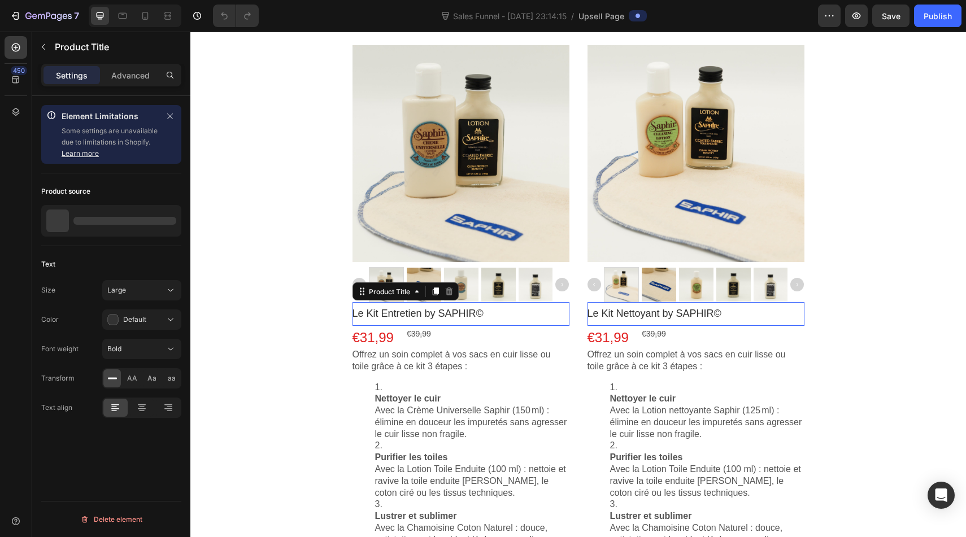
click at [393, 313] on bdo "Le Kit Entretien by SAPHIR©" at bounding box center [418, 313] width 131 height 11
click at [143, 293] on div "Large" at bounding box center [136, 290] width 58 height 10
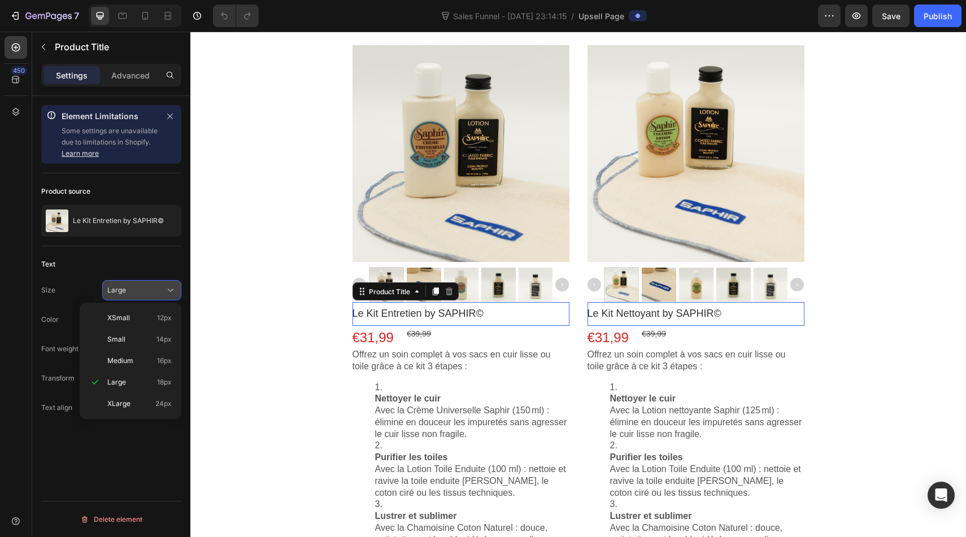
click at [158, 284] on button "Large" at bounding box center [141, 290] width 79 height 20
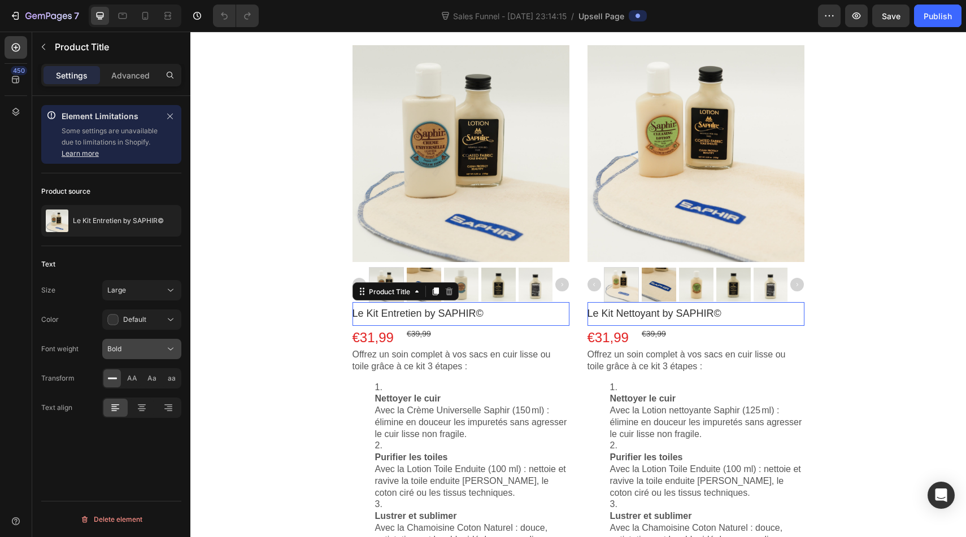
click at [135, 345] on div "Bold" at bounding box center [136, 349] width 58 height 10
click at [104, 344] on button "Bold" at bounding box center [141, 349] width 79 height 20
click at [144, 327] on button "Default" at bounding box center [141, 320] width 79 height 20
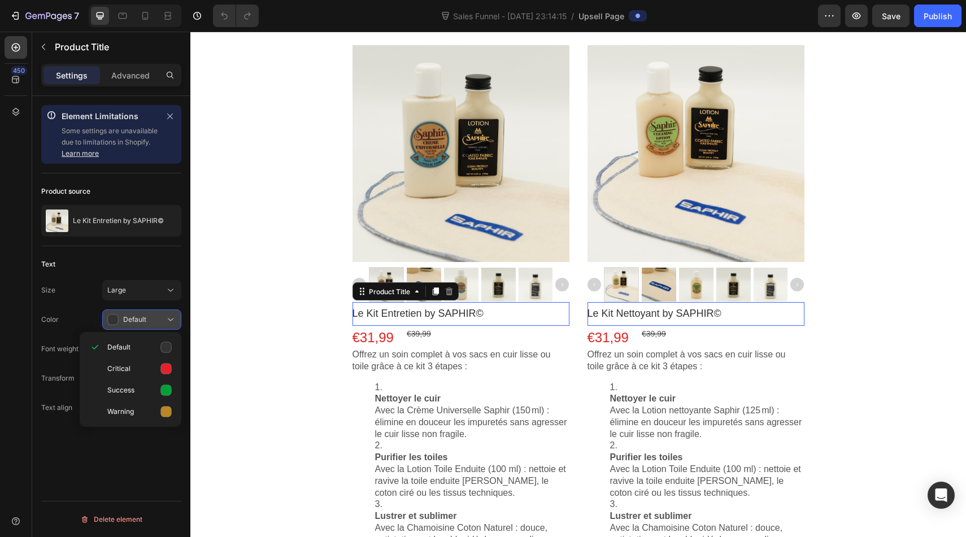
click at [144, 327] on button "Default" at bounding box center [141, 320] width 79 height 20
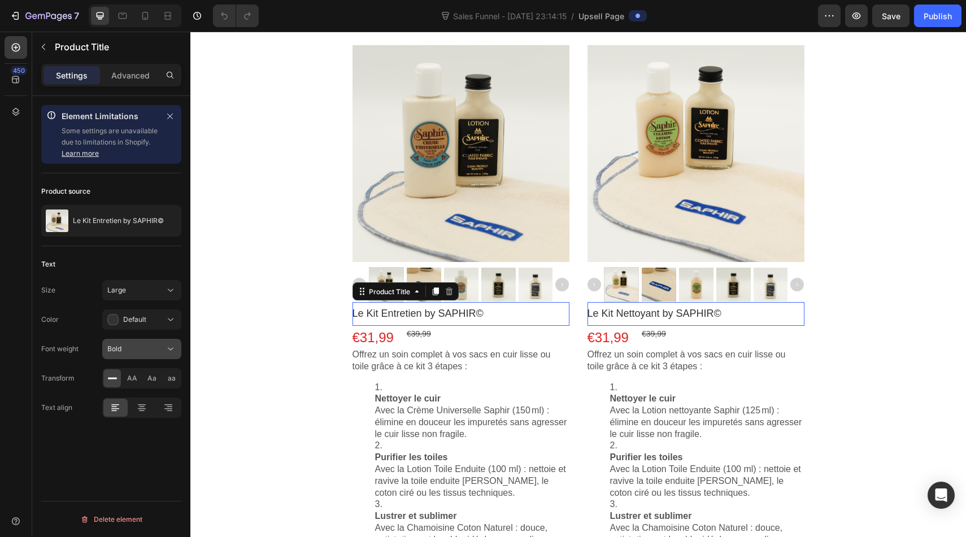
click at [133, 355] on button "Bold" at bounding box center [141, 349] width 79 height 20
click at [71, 353] on div "Font weight" at bounding box center [59, 349] width 37 height 10
click at [125, 70] on p "Advanced" at bounding box center [130, 76] width 38 height 12
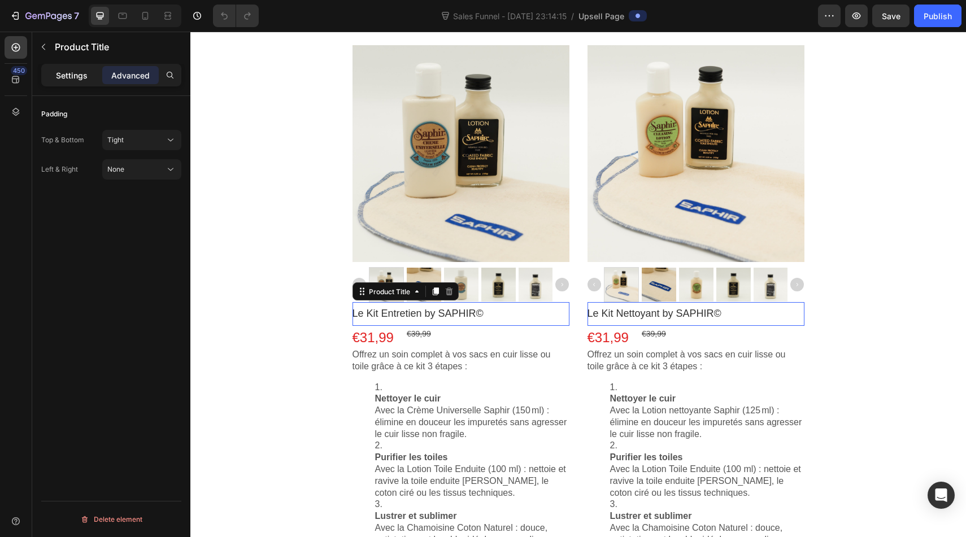
click at [80, 79] on p "Settings" at bounding box center [72, 76] width 32 height 12
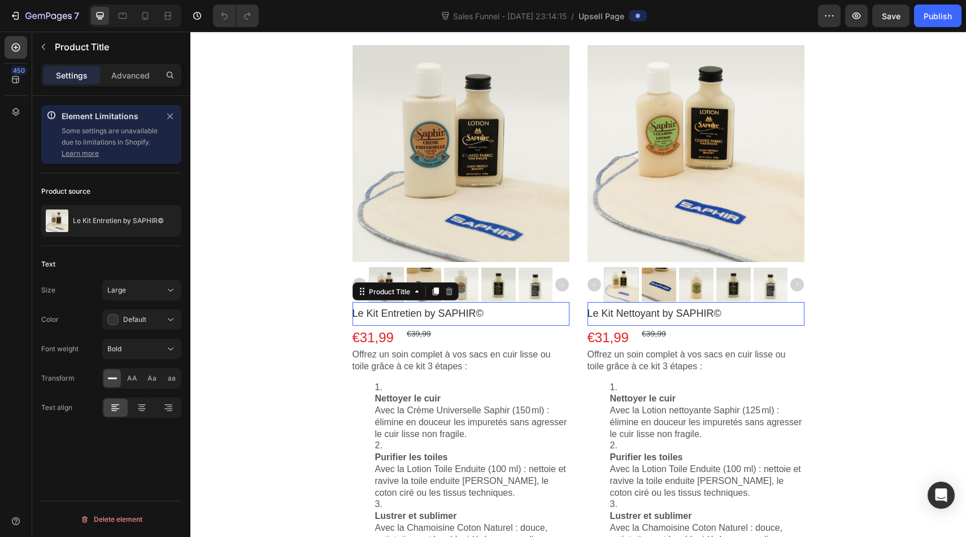
click at [87, 154] on link "Learn more" at bounding box center [80, 153] width 37 height 8
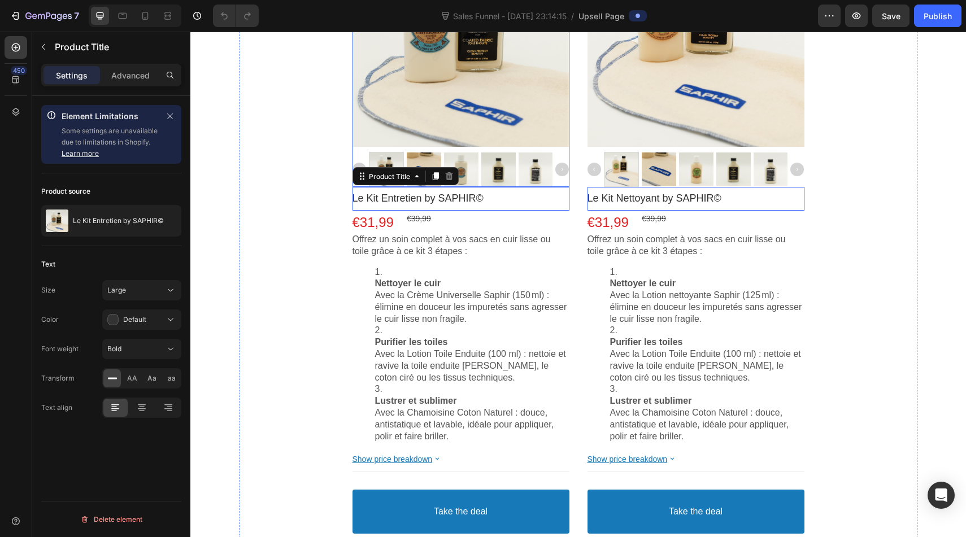
scroll to position [0, 0]
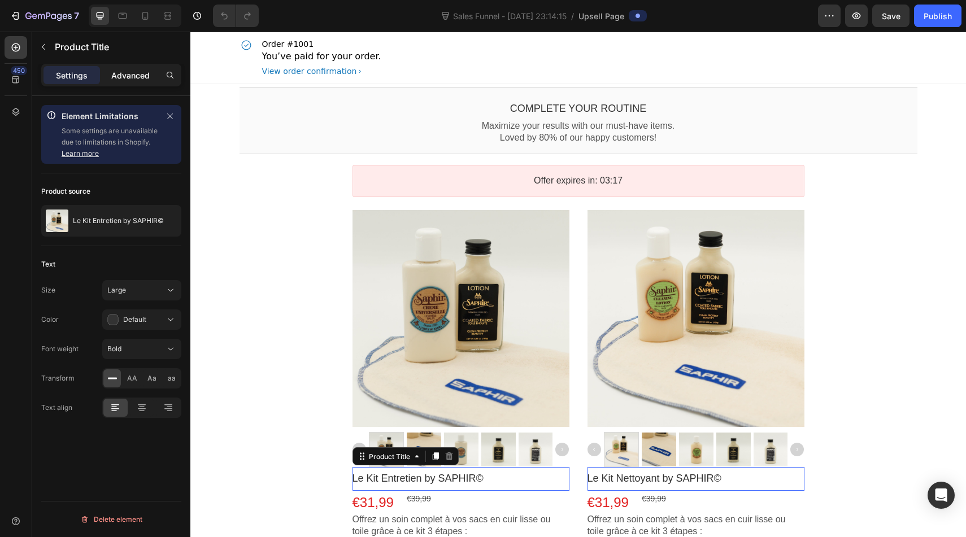
click at [134, 78] on p "Advanced" at bounding box center [130, 76] width 38 height 12
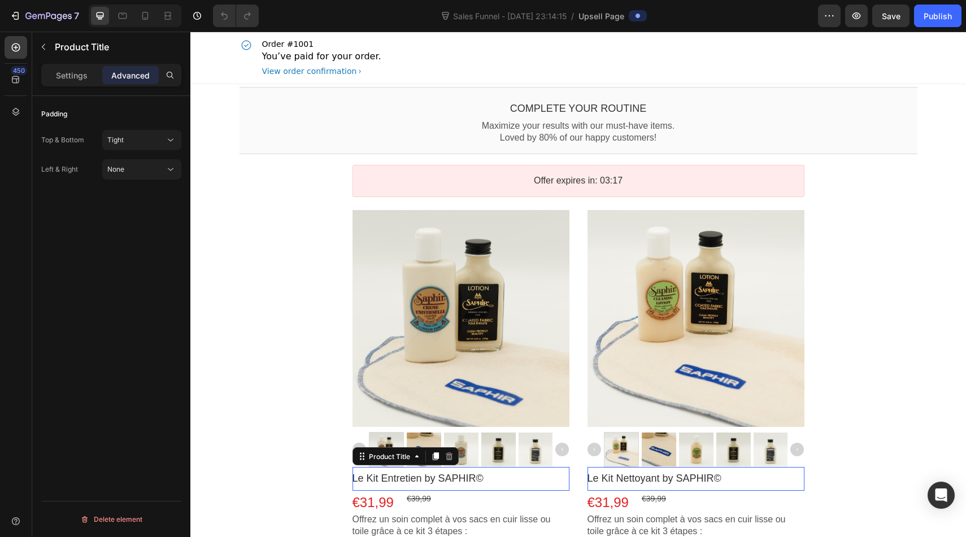
click at [72, 87] on div "Settings Advanced" at bounding box center [111, 80] width 158 height 32
click at [69, 73] on p "Settings" at bounding box center [72, 76] width 32 height 12
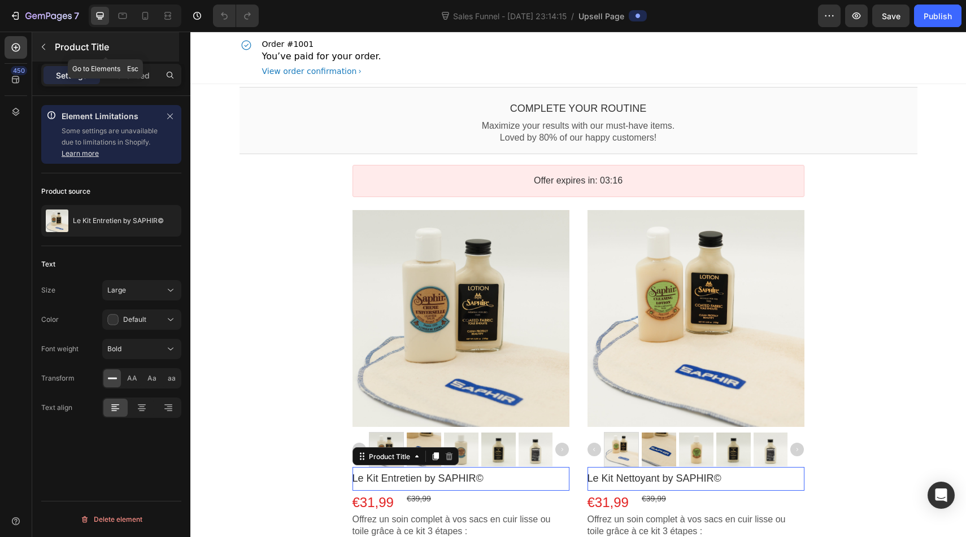
click at [43, 45] on icon "button" at bounding box center [43, 46] width 9 height 9
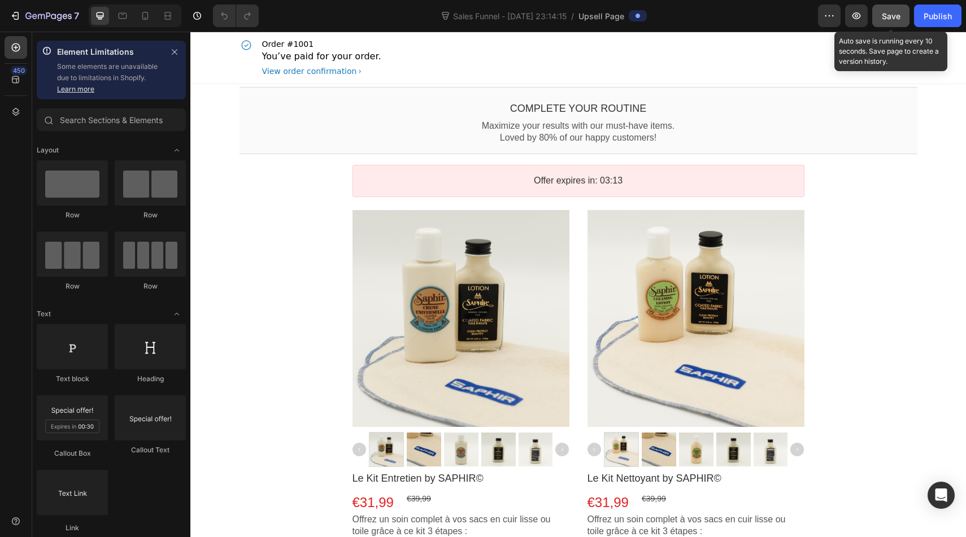
click at [888, 20] on span "Save" at bounding box center [891, 16] width 19 height 10
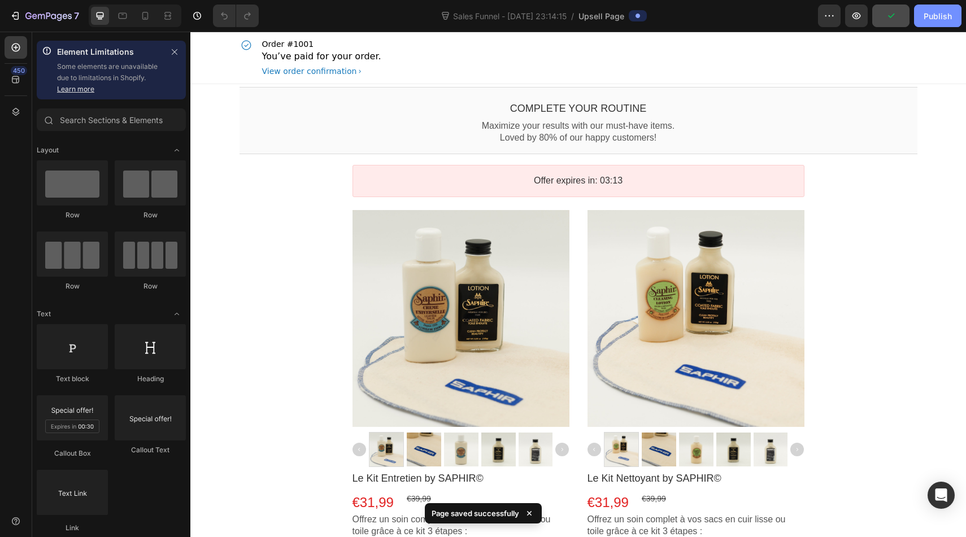
click at [932, 23] on button "Publish" at bounding box center [937, 16] width 47 height 23
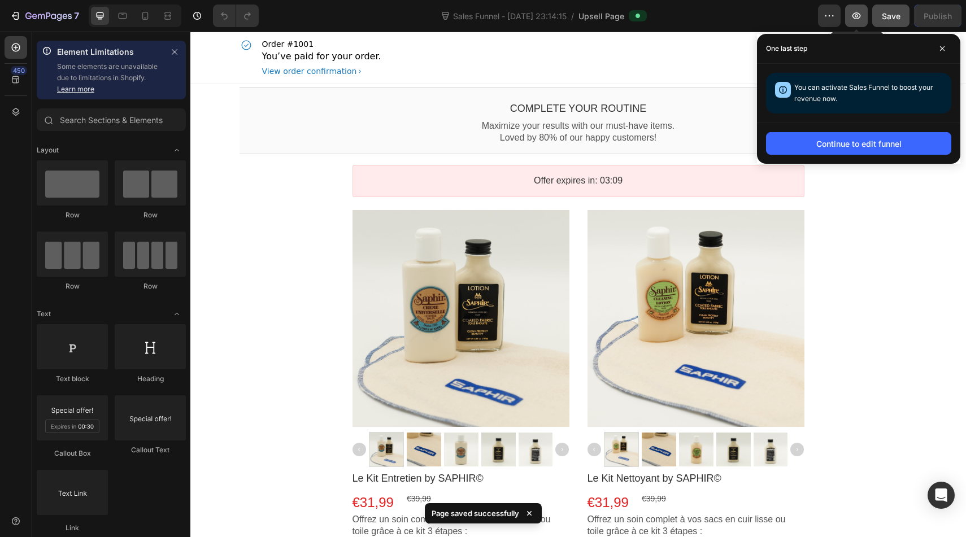
click at [851, 23] on button "button" at bounding box center [856, 16] width 23 height 23
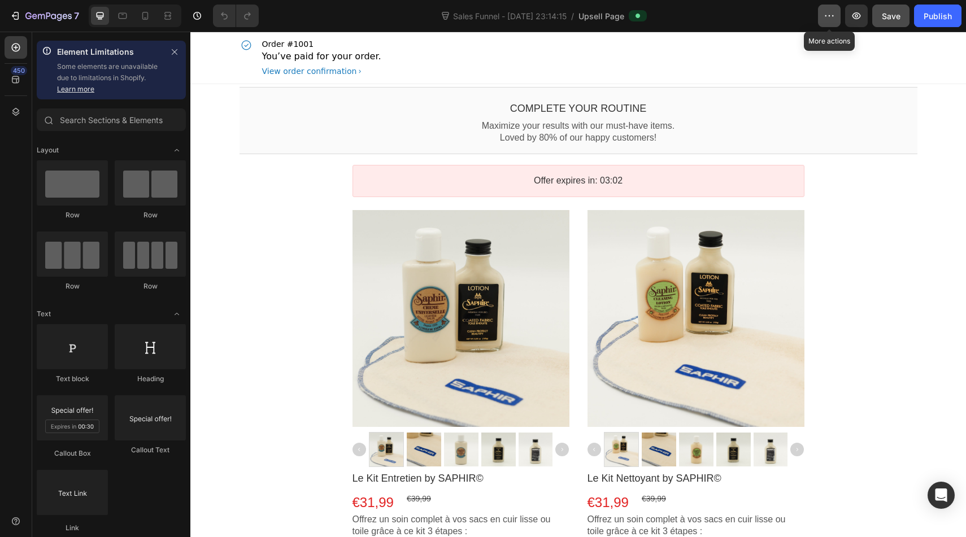
click at [838, 15] on button "button" at bounding box center [829, 16] width 23 height 23
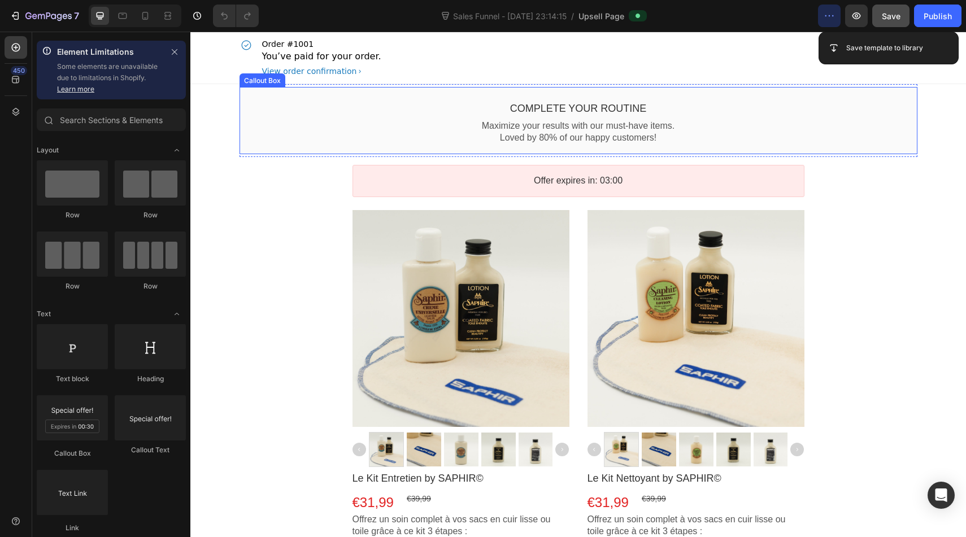
click at [566, 88] on div "Complete your routine Callout Text Maximize your results with our must-have ite…" at bounding box center [579, 120] width 678 height 67
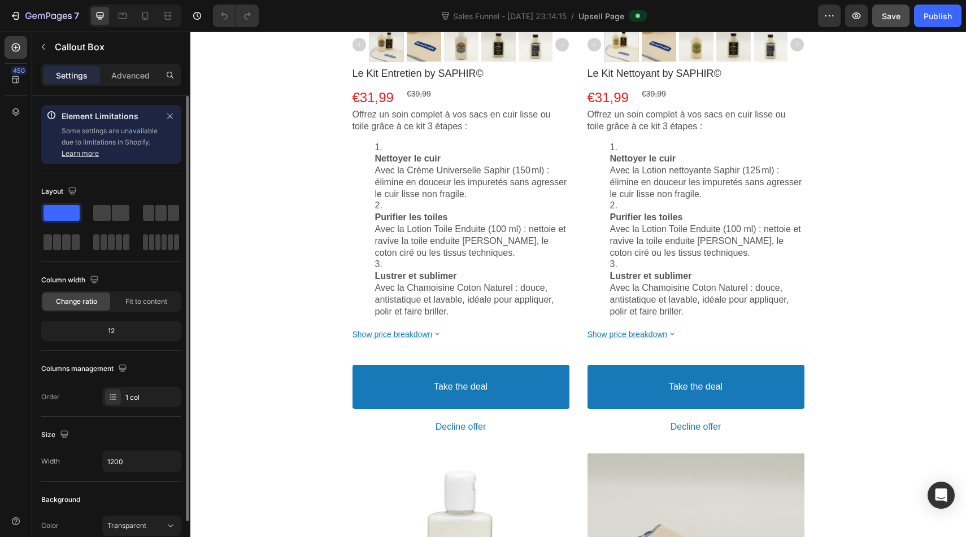
scroll to position [53, 0]
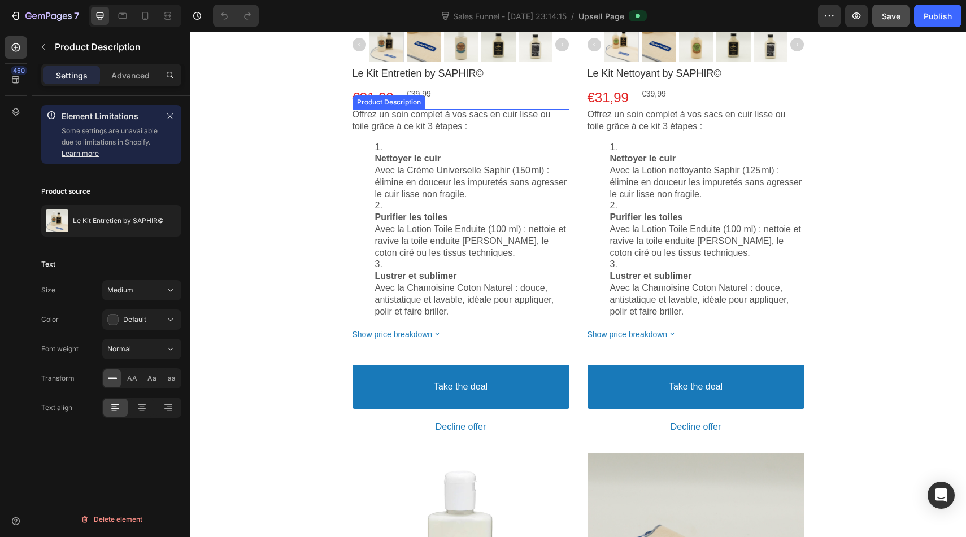
click at [375, 201] on li "Purifier les toiles Avec la Lotion Toile Enduite (100 ml) : nettoie et ravive l…" at bounding box center [472, 229] width 194 height 59
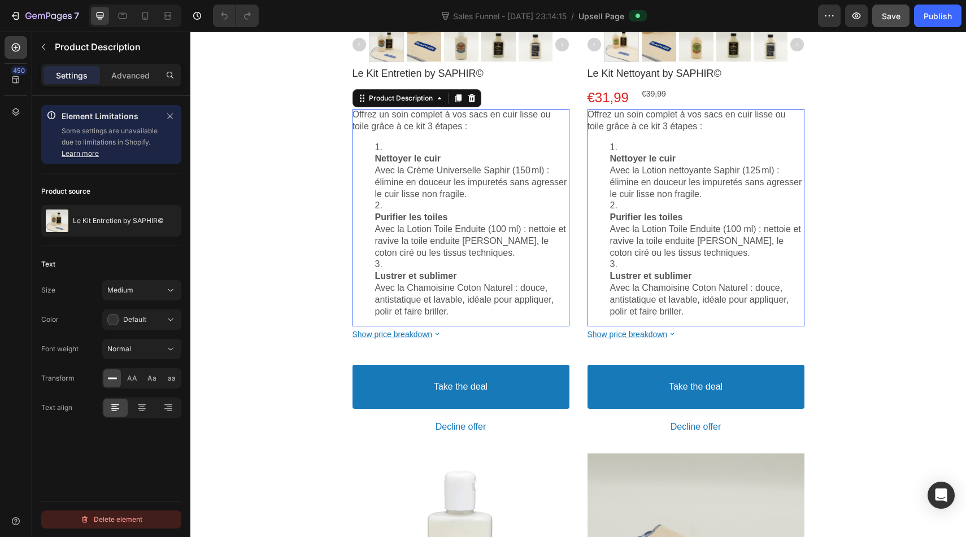
click at [108, 526] on div "Delete element" at bounding box center [111, 520] width 62 height 14
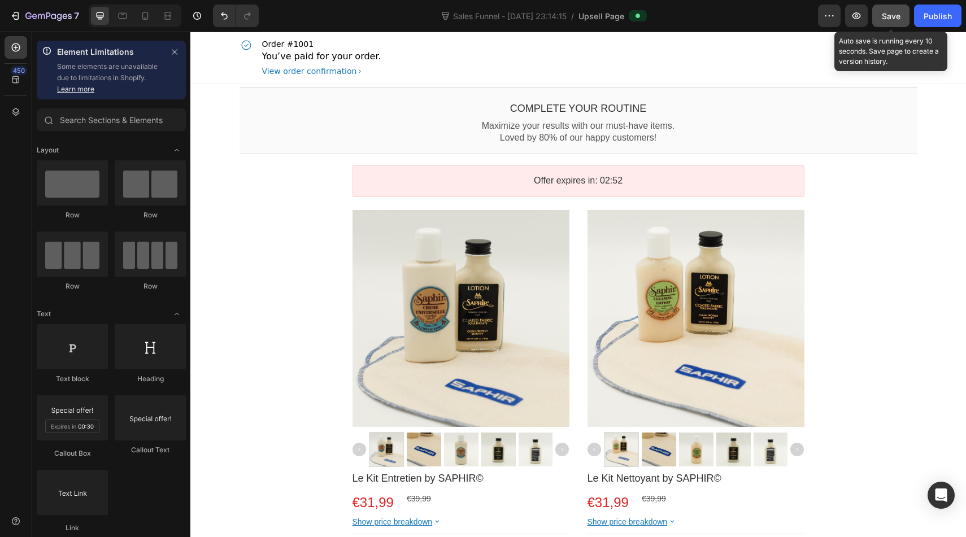
click at [898, 15] on span "Save" at bounding box center [891, 16] width 19 height 10
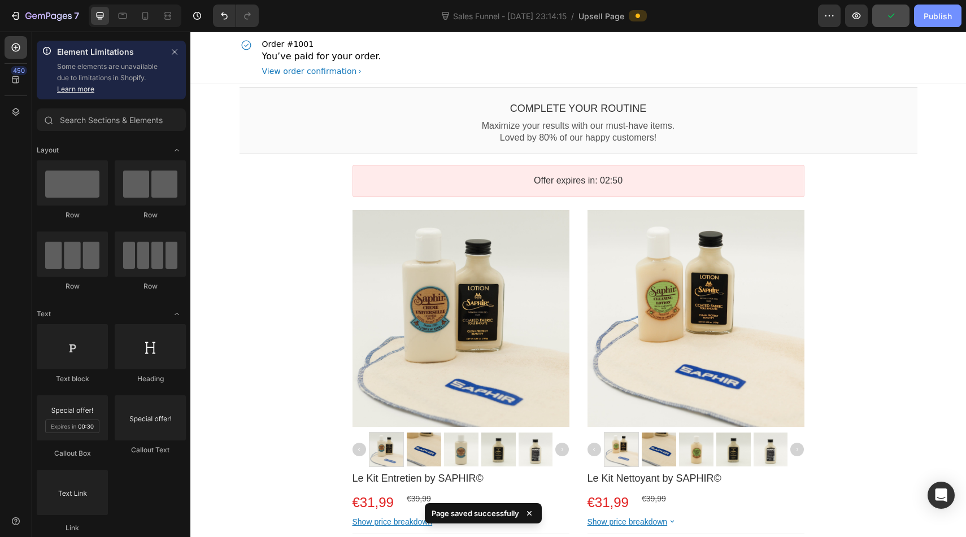
click at [952, 7] on button "Publish" at bounding box center [937, 16] width 47 height 23
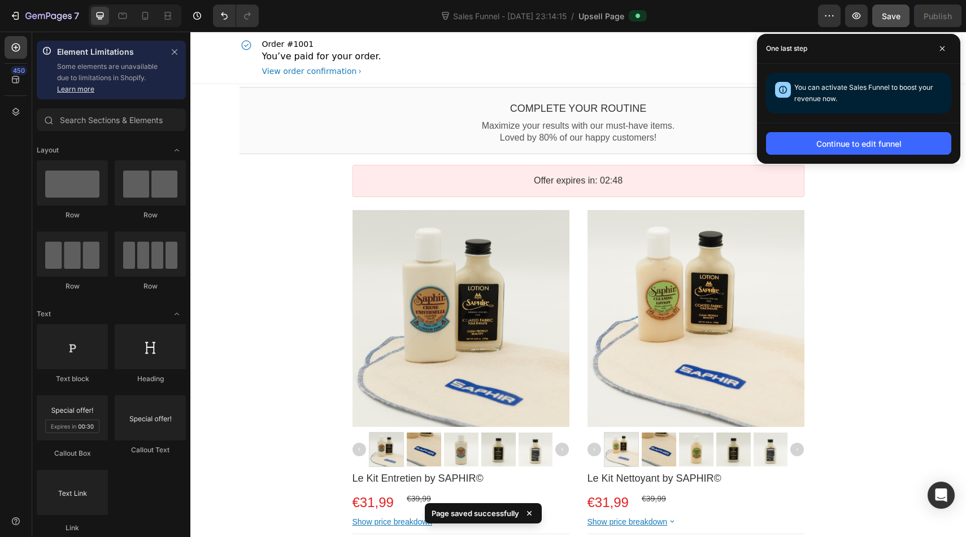
click at [617, 16] on span "Upsell Page" at bounding box center [602, 16] width 46 height 12
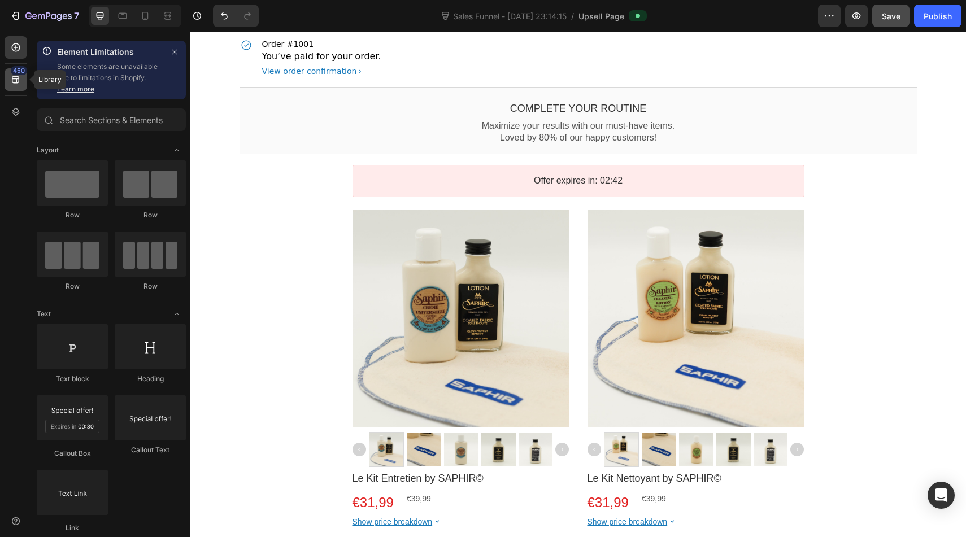
click at [22, 81] on div "450" at bounding box center [16, 79] width 23 height 23
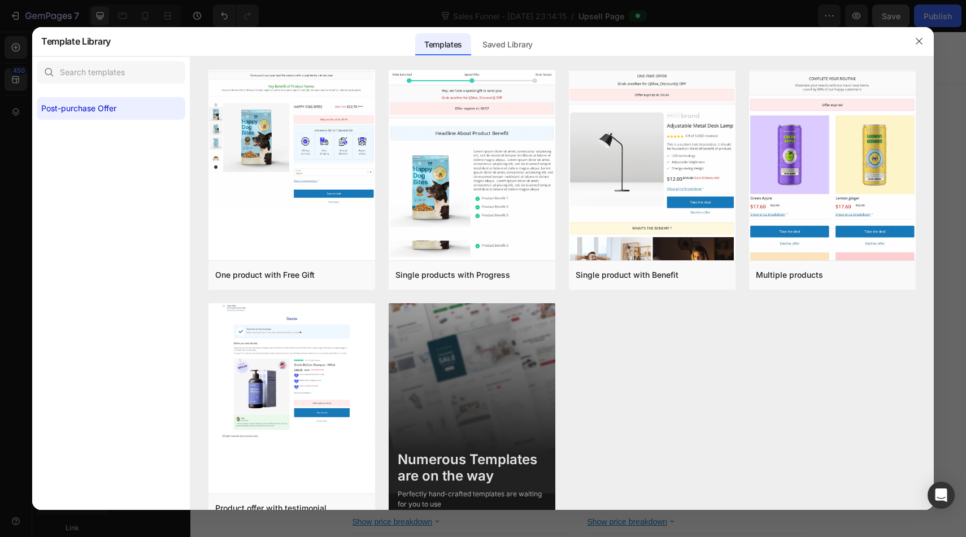
click at [19, 57] on div at bounding box center [483, 268] width 966 height 537
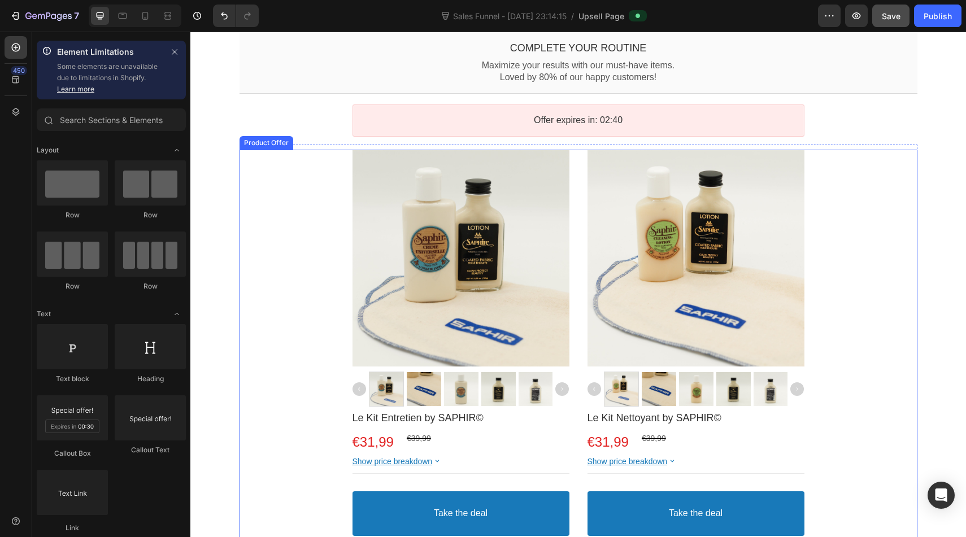
scroll to position [106, 0]
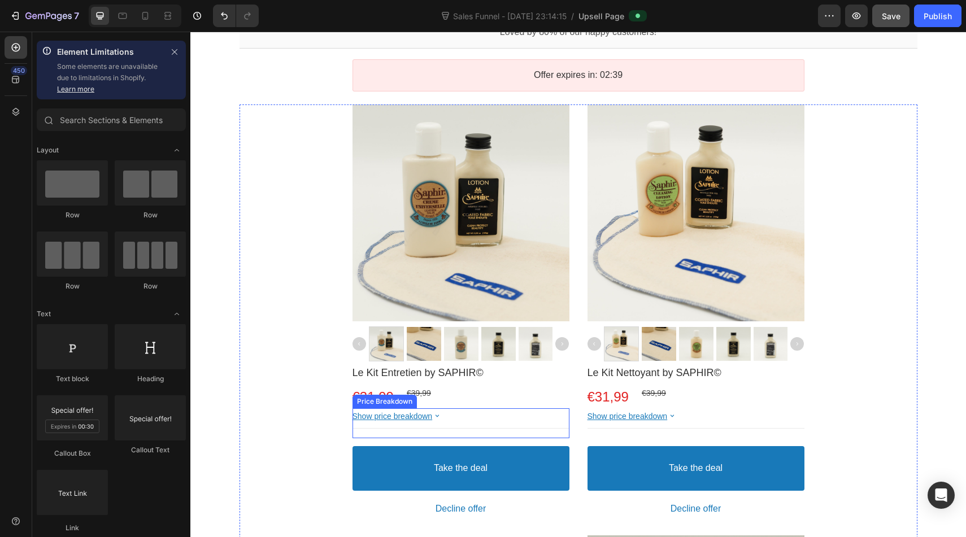
click at [368, 414] on bdo "Show price breakdown" at bounding box center [393, 416] width 80 height 9
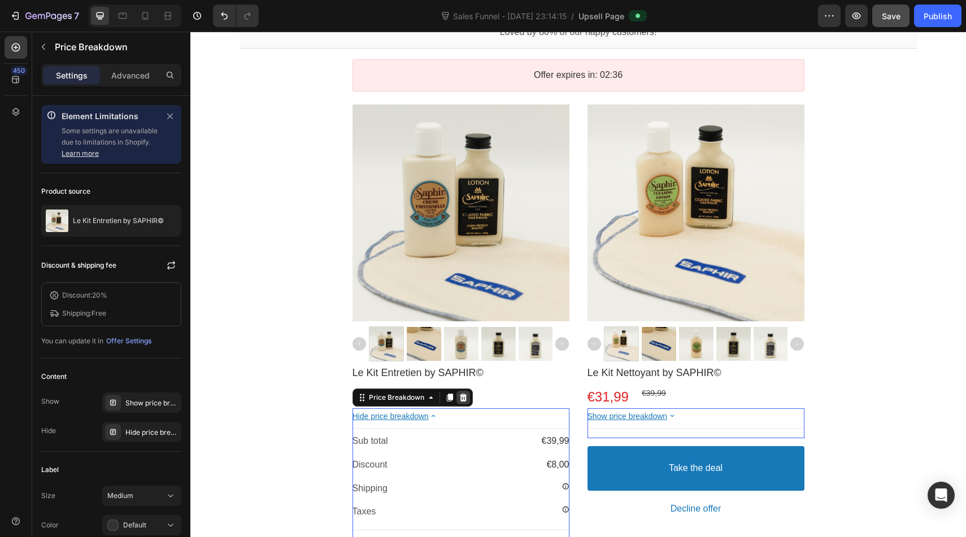
click at [459, 401] on icon at bounding box center [463, 397] width 9 height 9
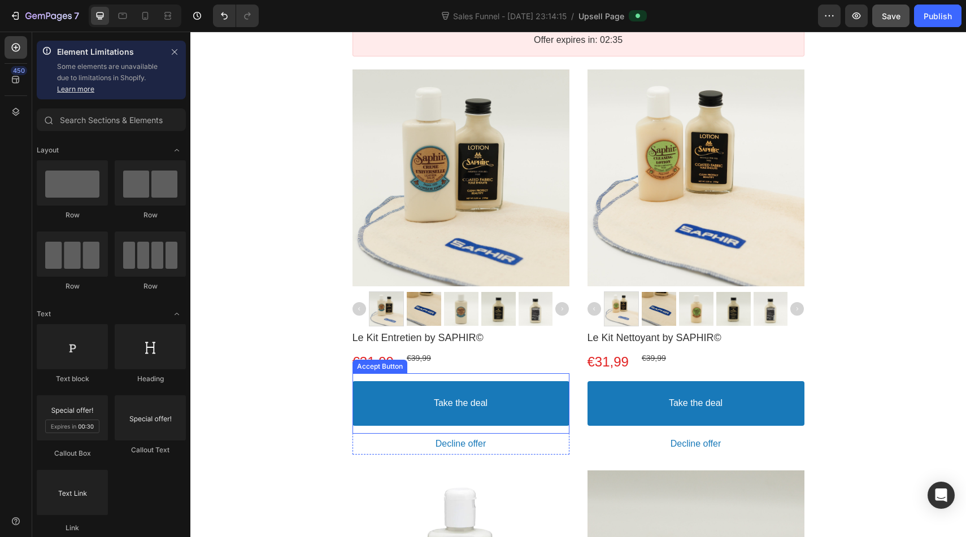
scroll to position [154, 0]
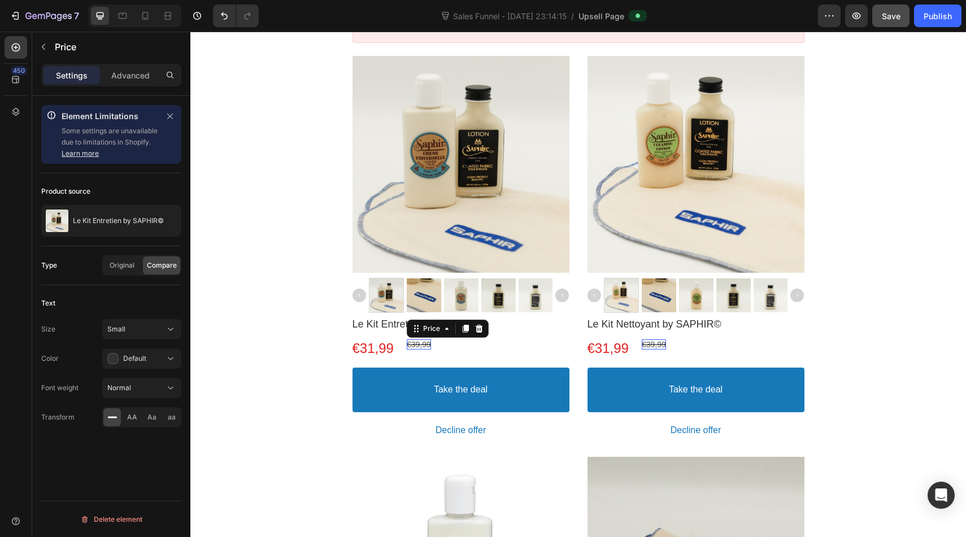
click at [426, 344] on bdo "€39,99" at bounding box center [419, 344] width 24 height 9
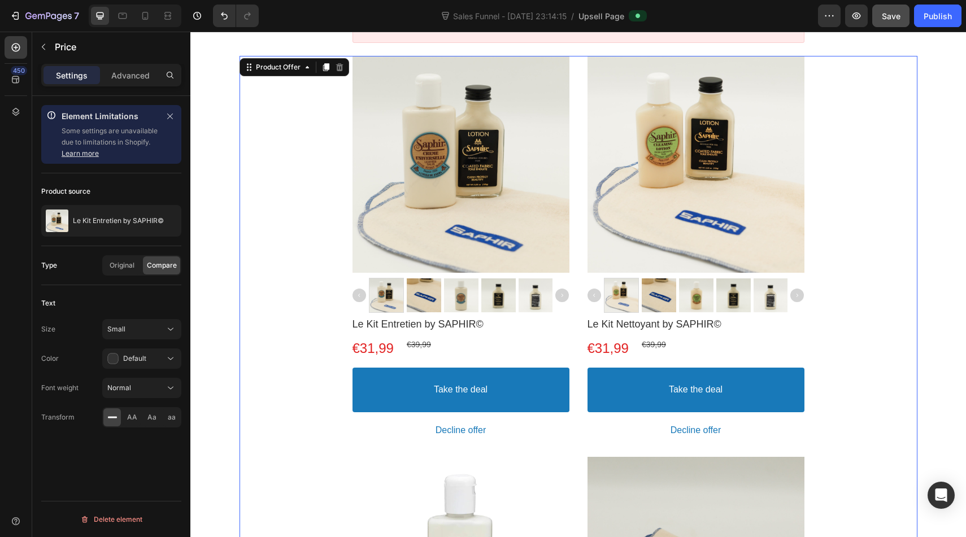
click at [316, 337] on div "Product Images Le Kit Entretien by SAPHIR© Product Title €31,99 Price €39,99 Pr…" at bounding box center [579, 449] width 678 height 786
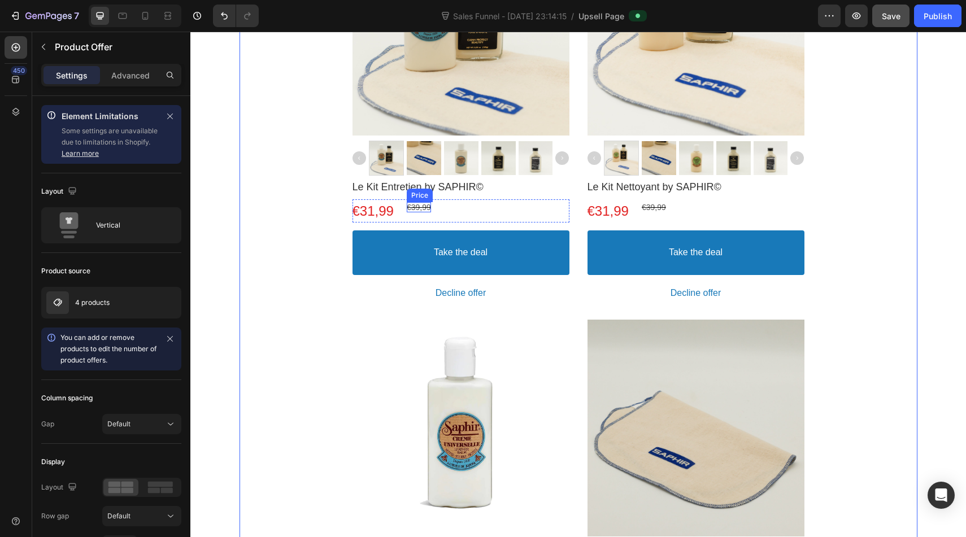
scroll to position [332, 0]
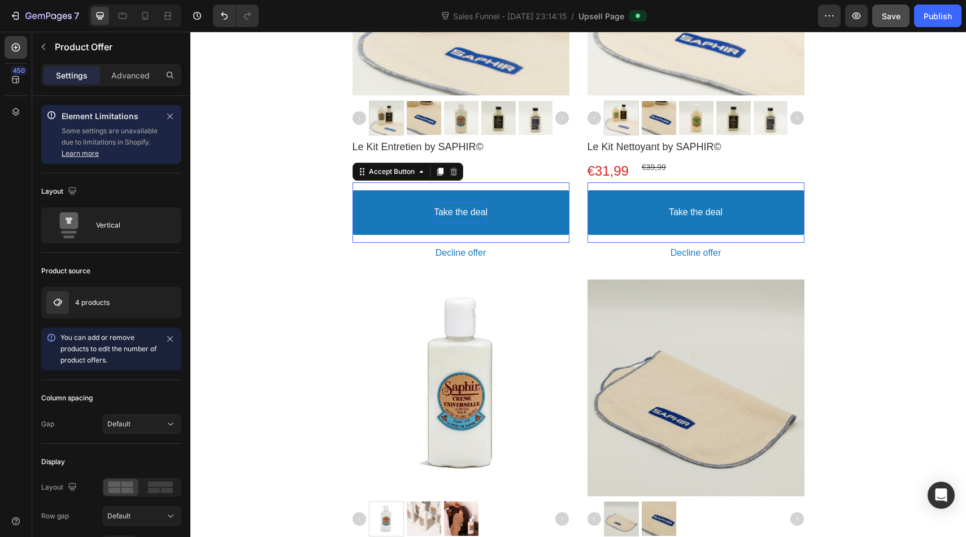
click at [446, 219] on div "Take the deal" at bounding box center [461, 212] width 54 height 21
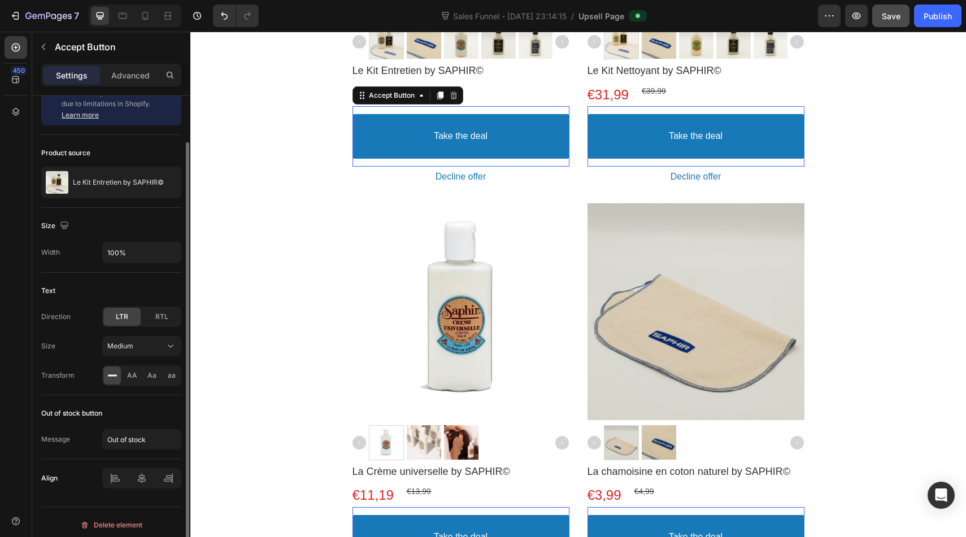
scroll to position [44, 0]
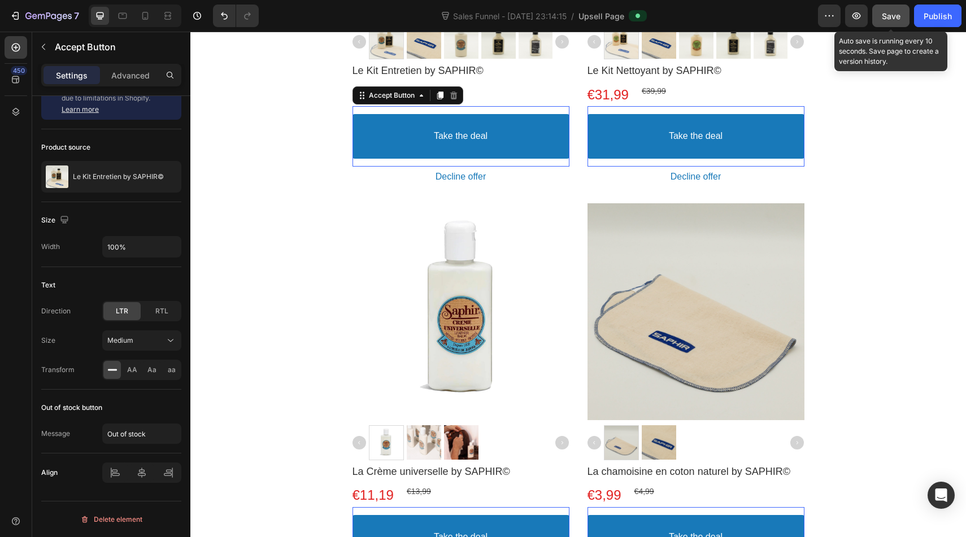
click at [893, 16] on span "Save" at bounding box center [891, 16] width 19 height 10
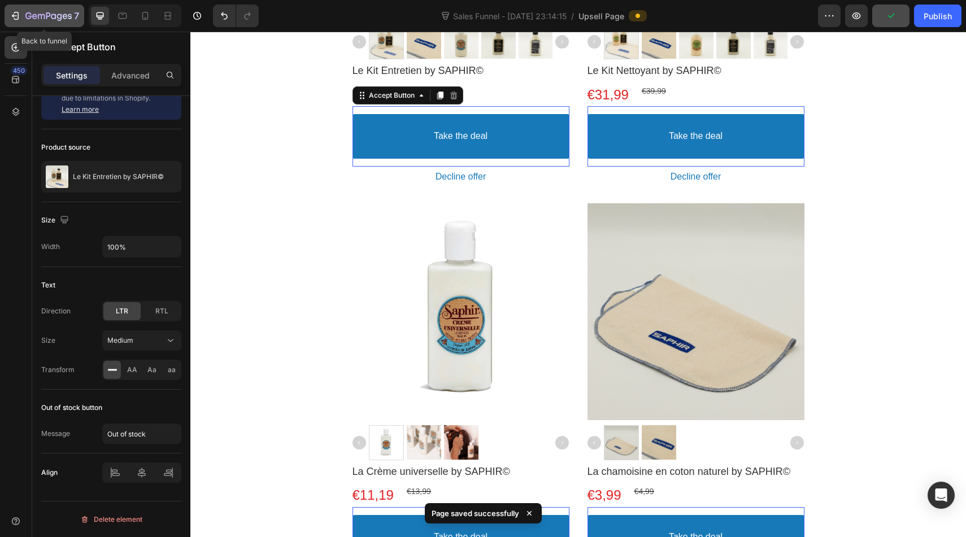
click at [33, 20] on icon "button" at bounding box center [48, 17] width 46 height 10
